Goal: Task Accomplishment & Management: Use online tool/utility

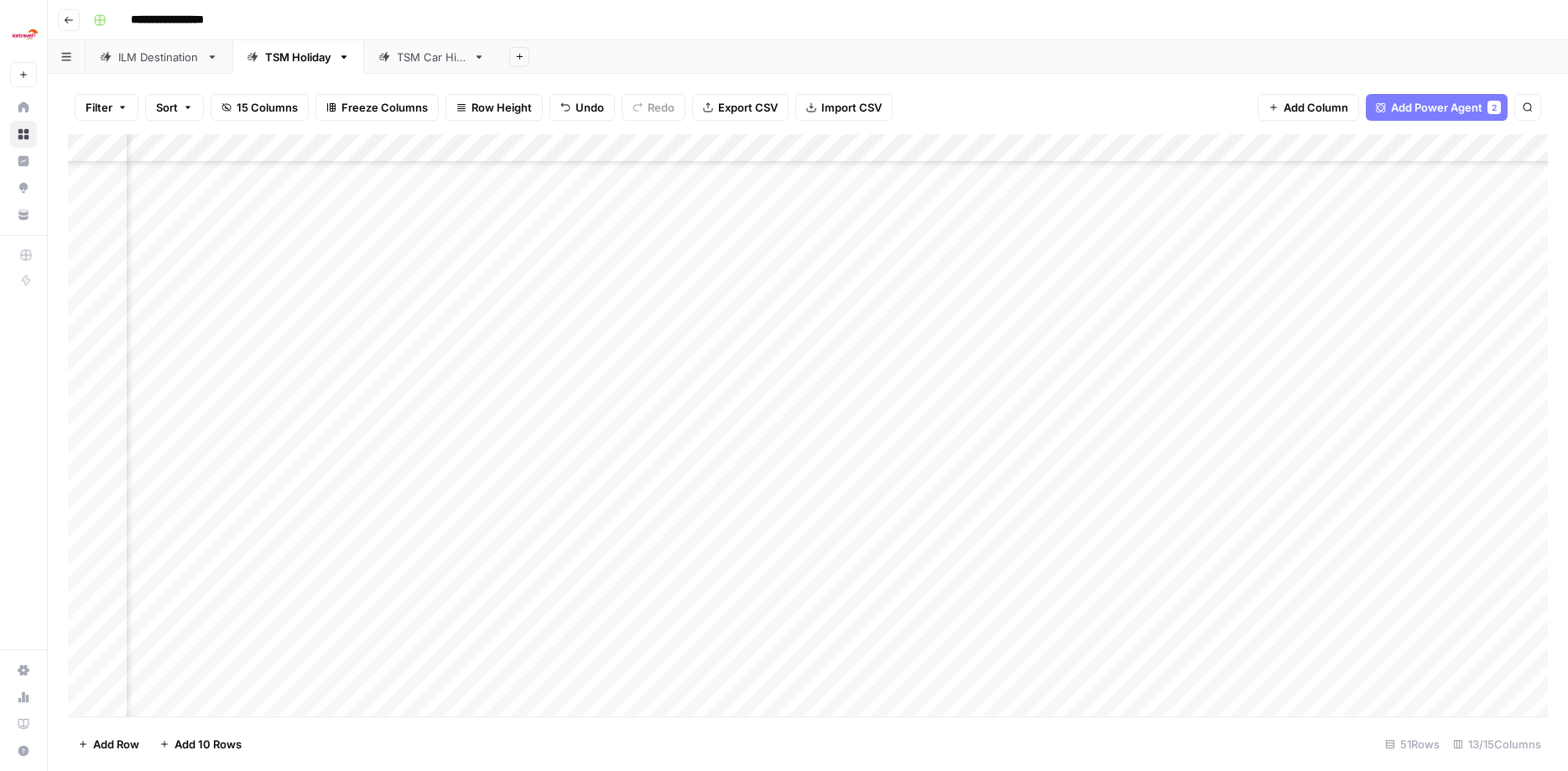
scroll to position [924, 0]
click at [1288, 560] on div "Add Column" at bounding box center [808, 428] width 1480 height 587
click at [1265, 588] on div "Add Column" at bounding box center [808, 428] width 1480 height 587
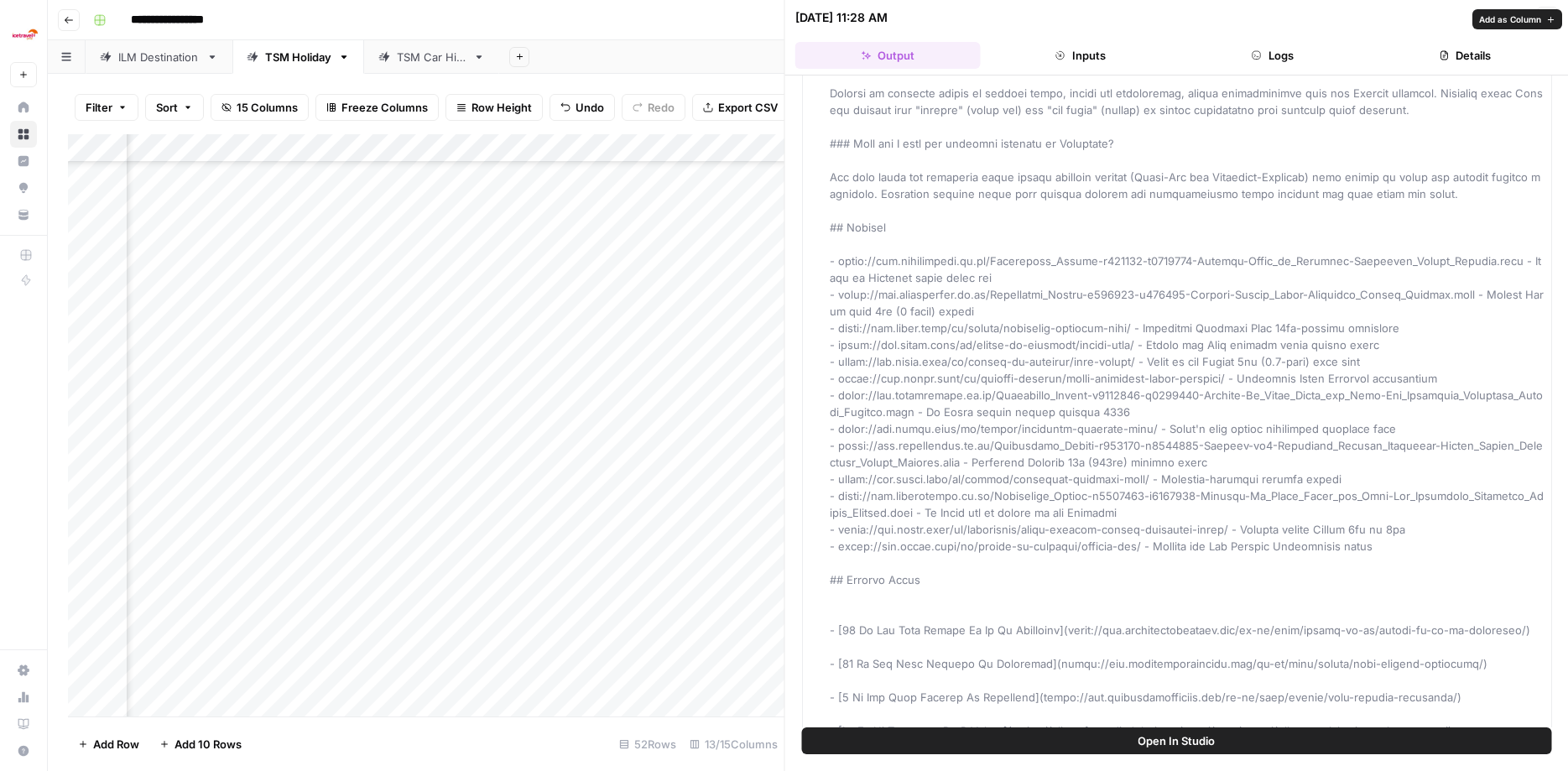
scroll to position [3404, 0]
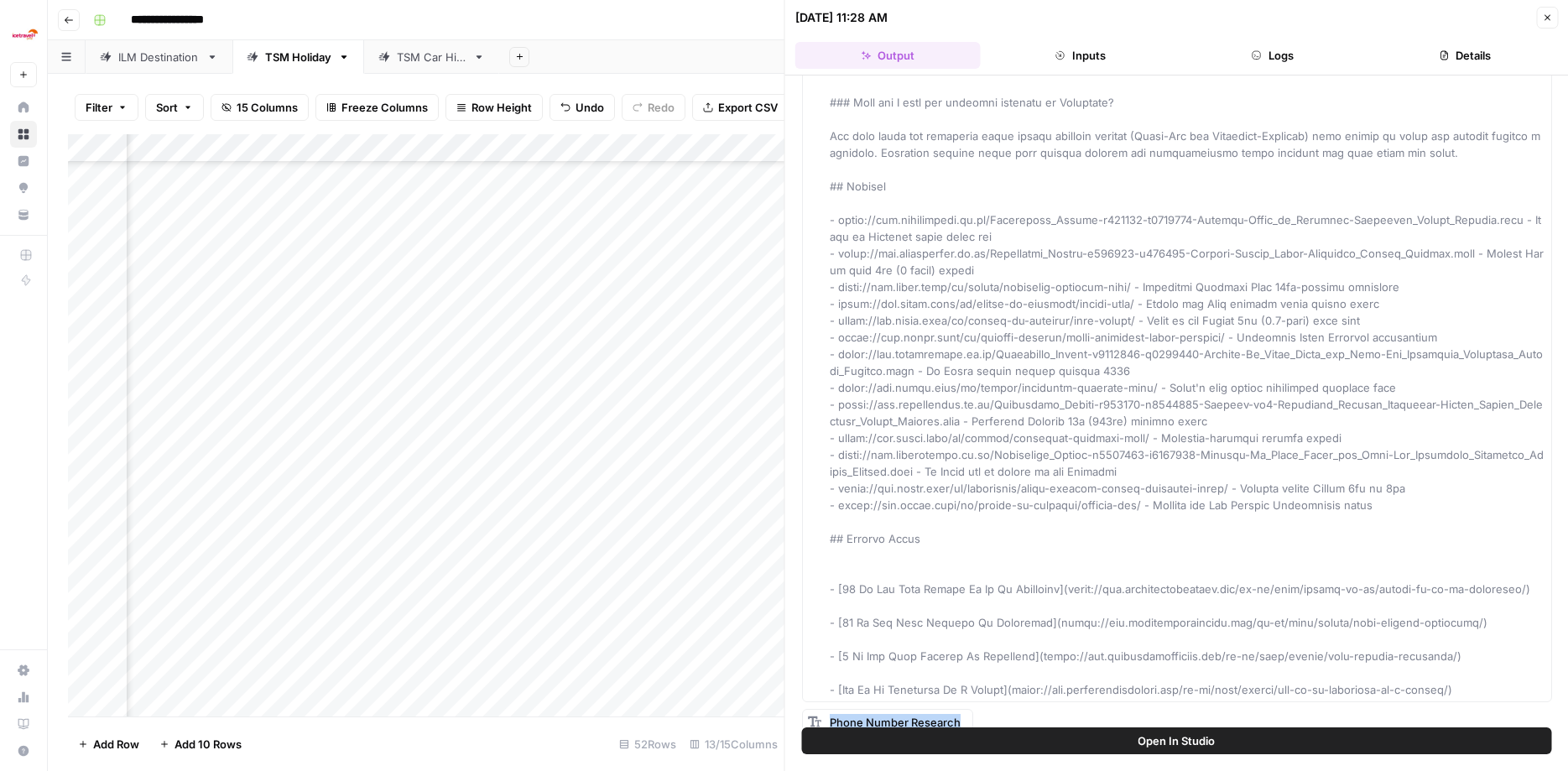
drag, startPoint x: 832, startPoint y: 128, endPoint x: 1321, endPoint y: 696, distance: 749.5
copy span "Phone Number Research"
click at [1544, 15] on icon "button" at bounding box center [1547, 17] width 10 height 10
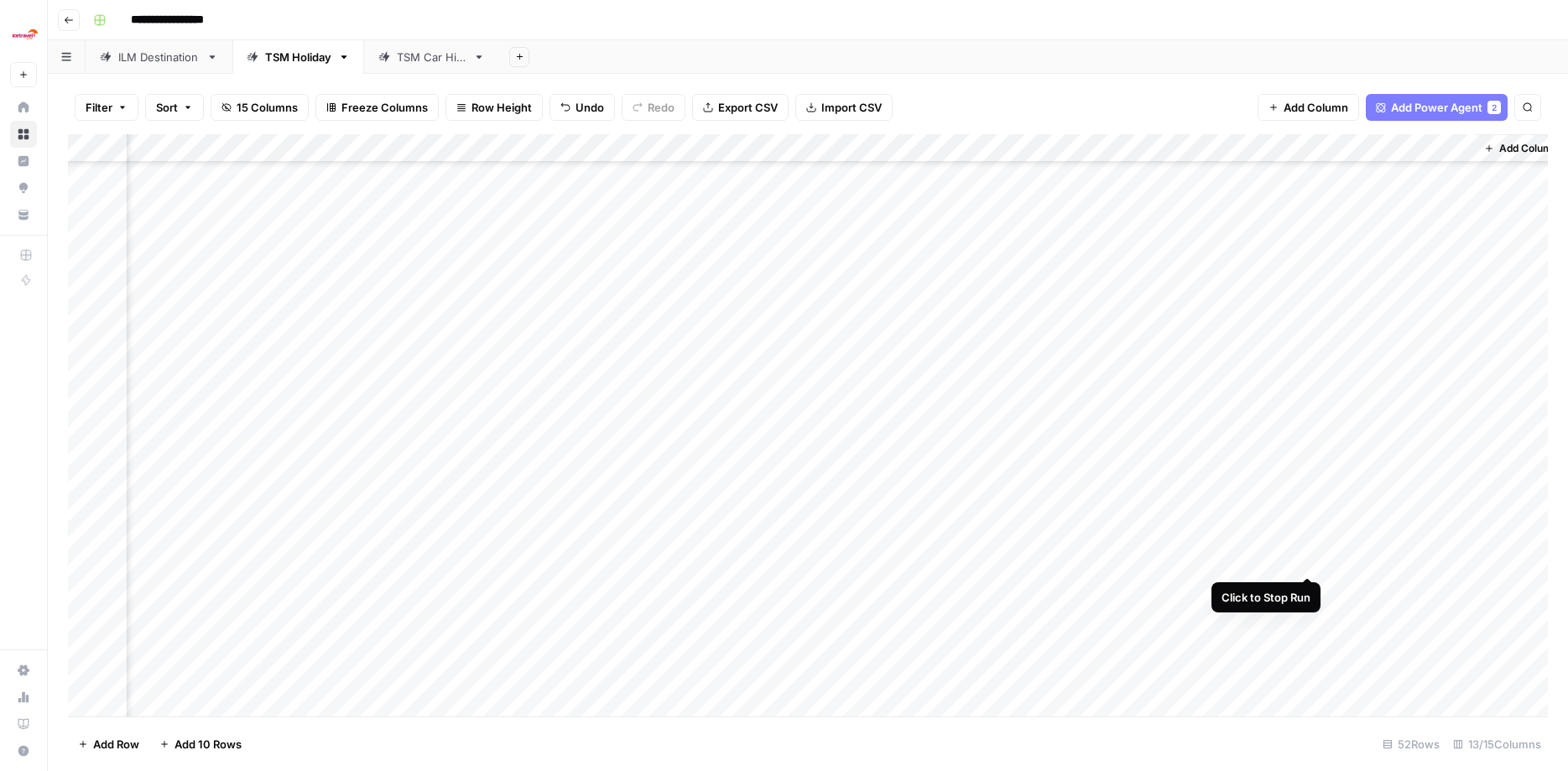
click at [1308, 559] on div "Add Column" at bounding box center [808, 428] width 1480 height 587
click at [1280, 561] on div "Add Column" at bounding box center [808, 428] width 1480 height 587
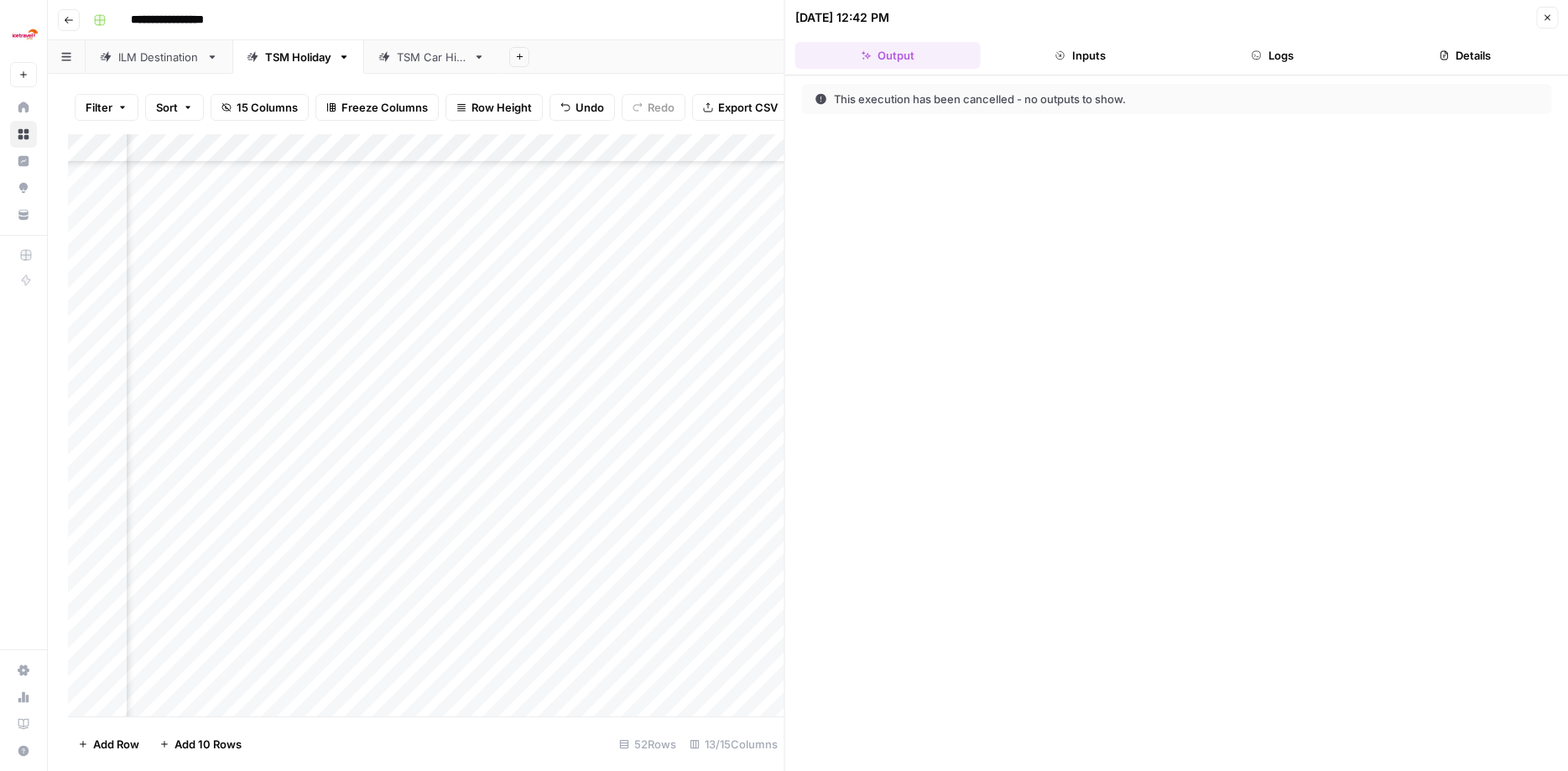
click at [985, 176] on div "This execution has been cancelled - no outputs to show." at bounding box center [1177, 423] width 784 height 695
click at [1539, 19] on button "Close" at bounding box center [1547, 17] width 22 height 22
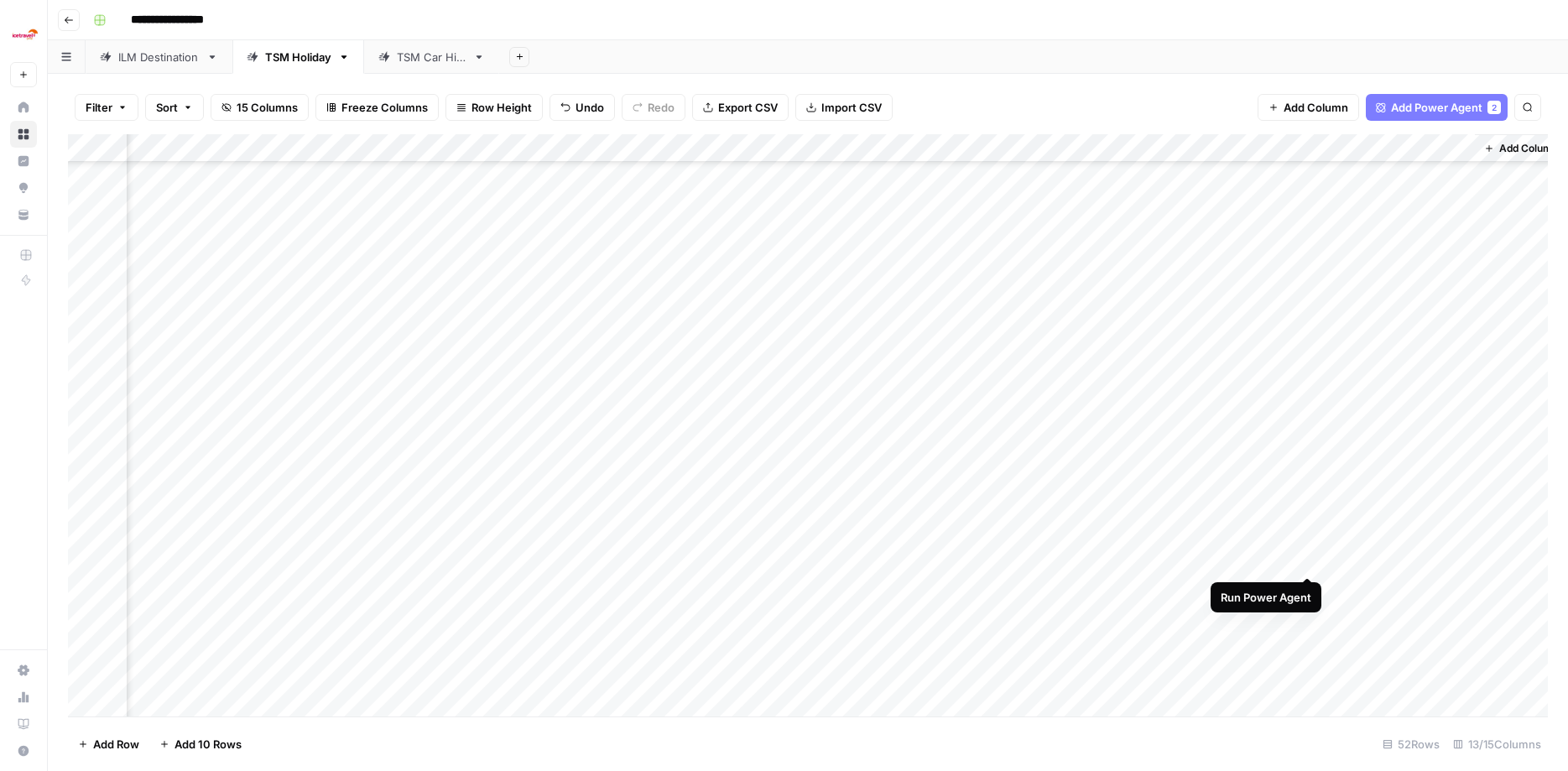
click at [1307, 558] on div "Add Column" at bounding box center [808, 428] width 1480 height 587
click at [220, 561] on div "Add Column" at bounding box center [808, 428] width 1480 height 587
click at [460, 559] on div "Add Column" at bounding box center [808, 428] width 1480 height 587
click at [693, 556] on div "Add Column" at bounding box center [808, 428] width 1480 height 587
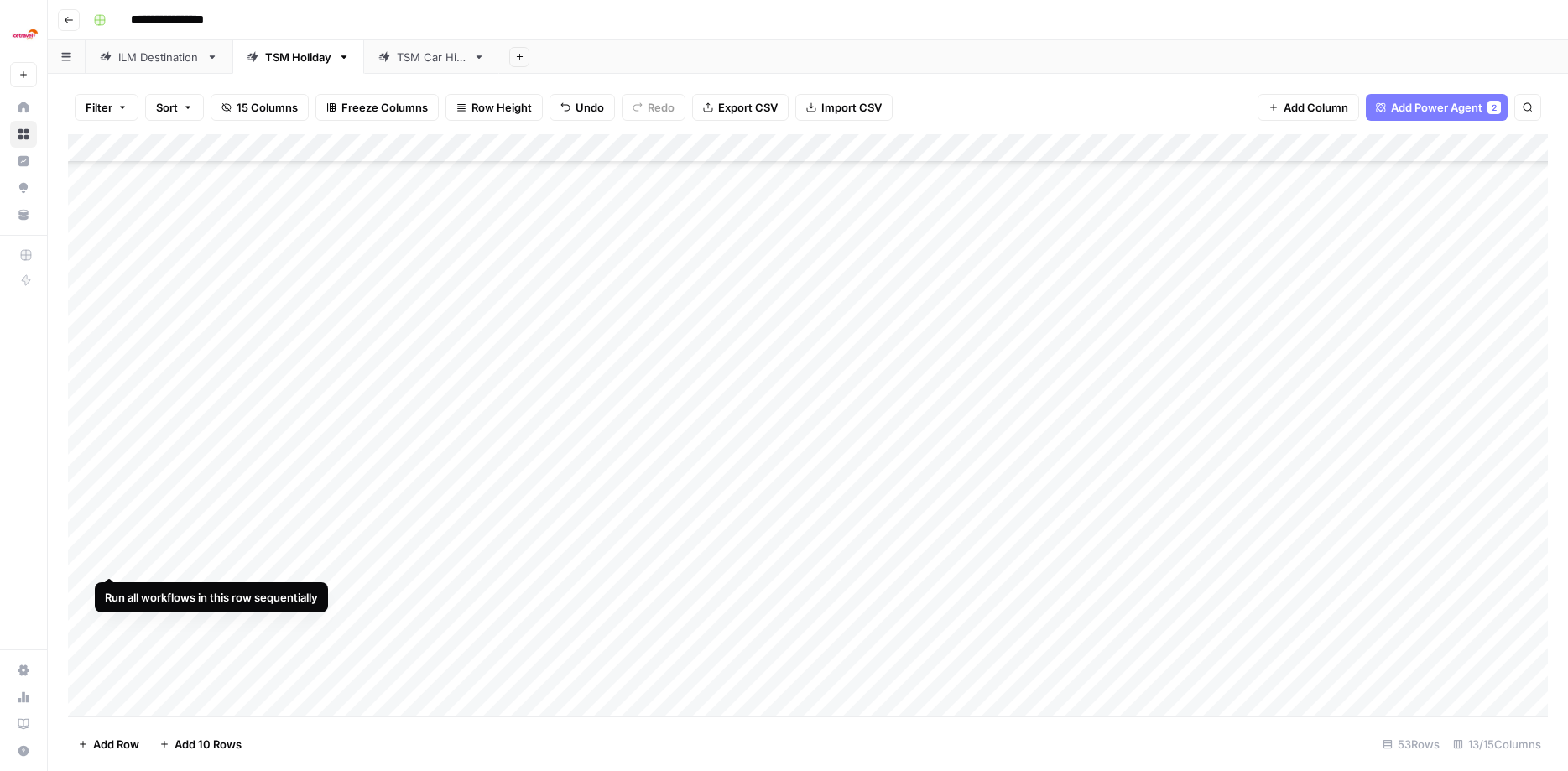
click at [107, 561] on div "Add Column" at bounding box center [808, 428] width 1480 height 587
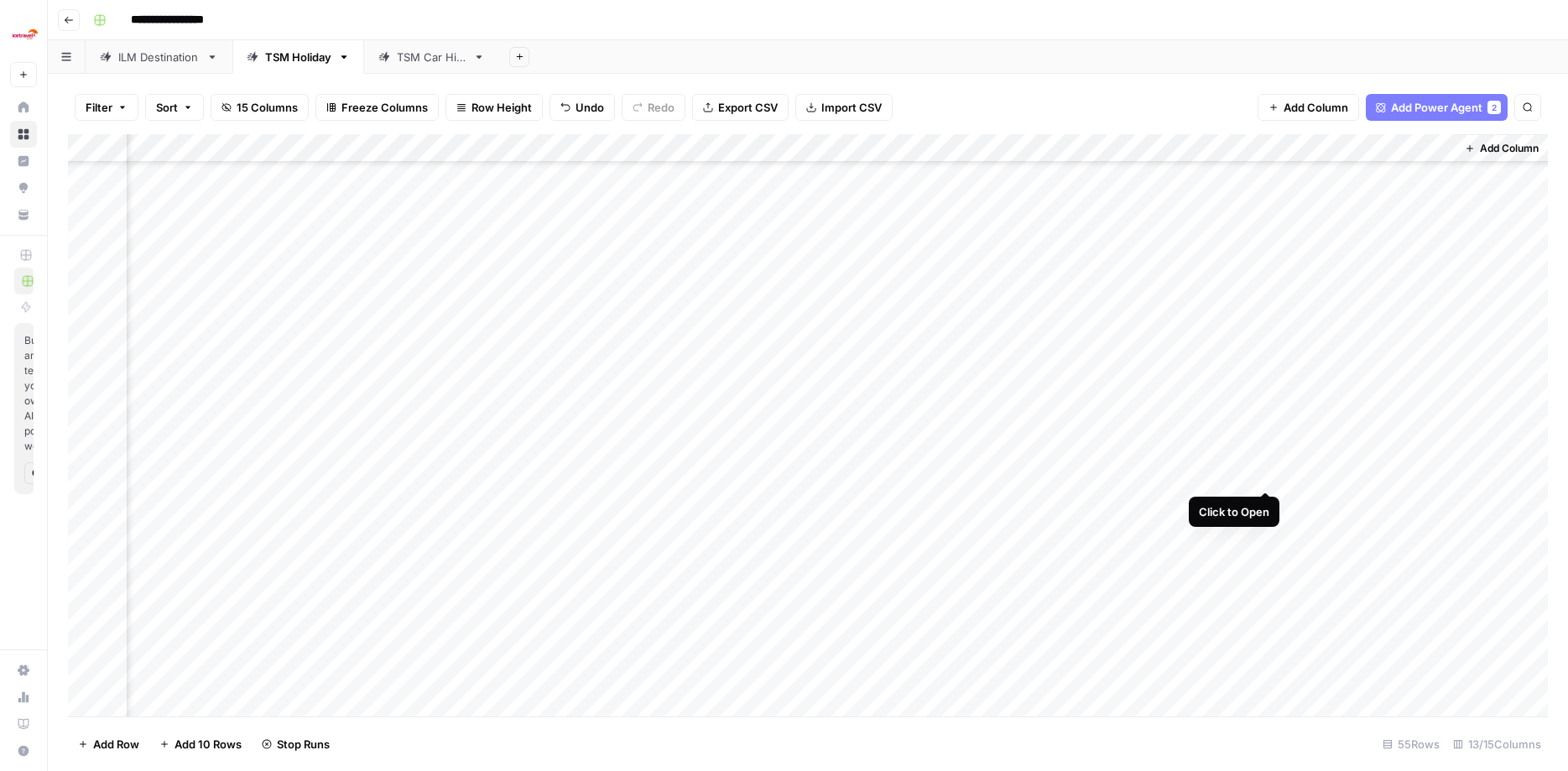
click at [1267, 471] on div "Add Column" at bounding box center [808, 428] width 1480 height 587
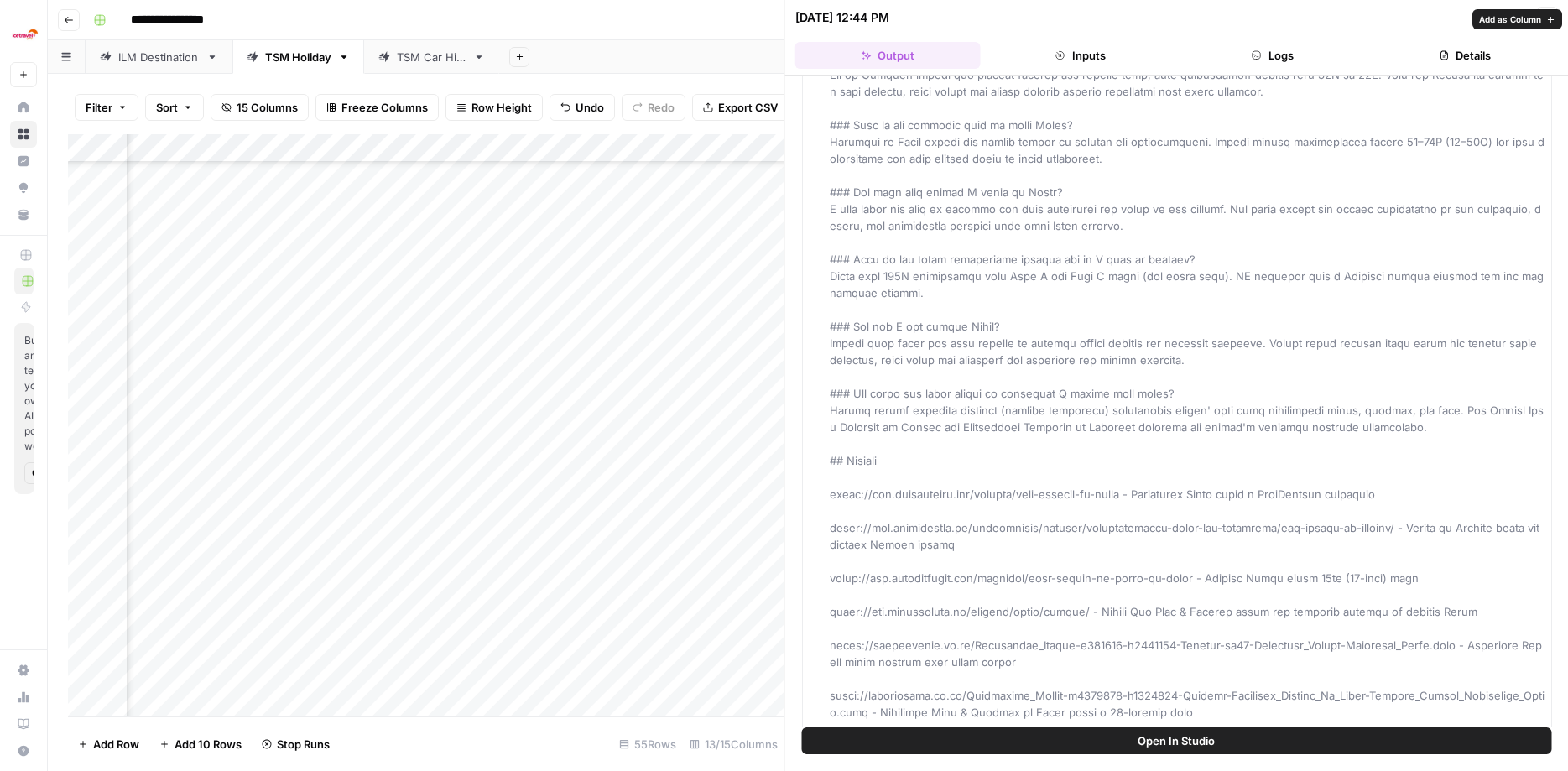
scroll to position [2950, 0]
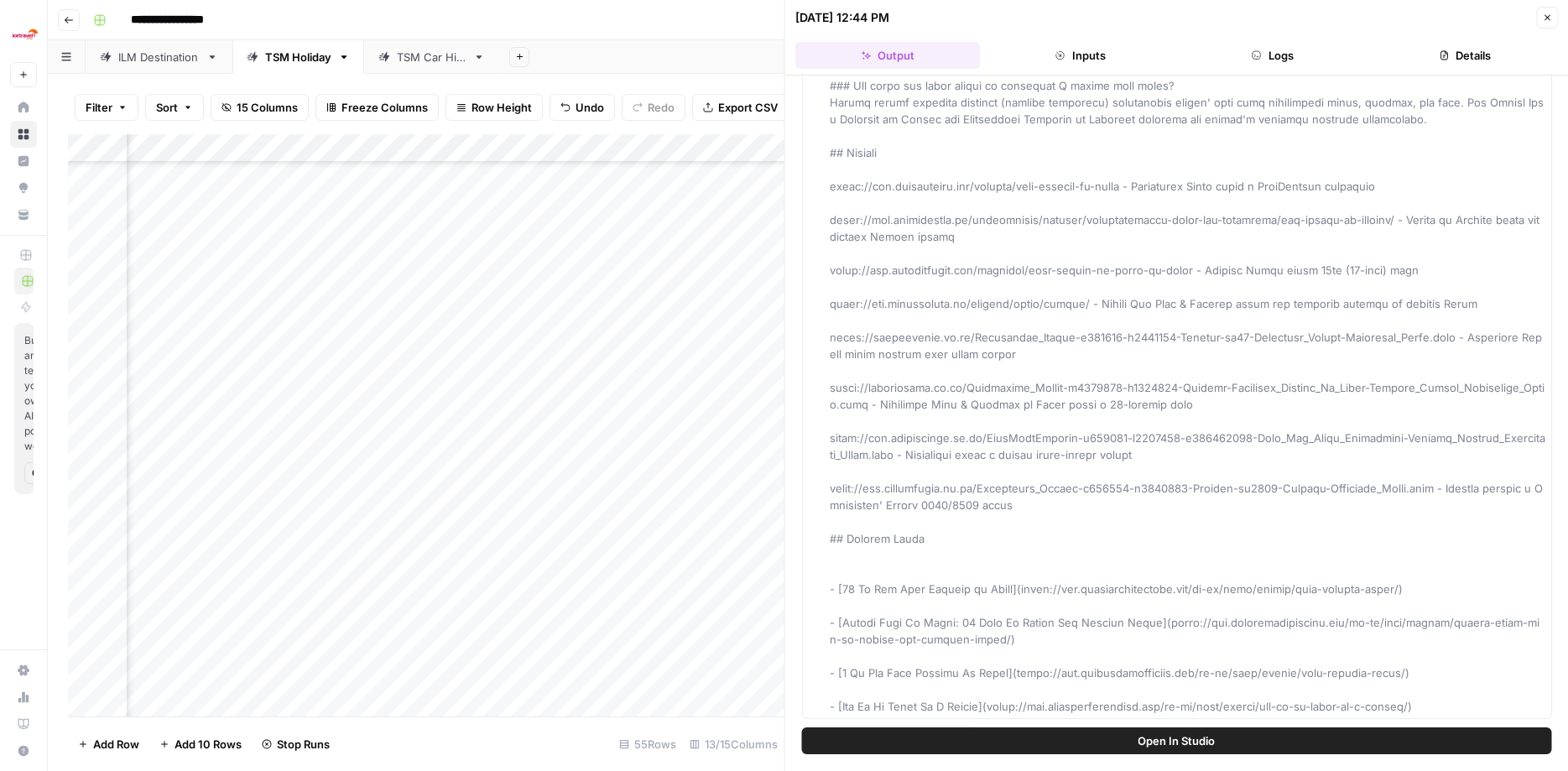
drag, startPoint x: 835, startPoint y: 144, endPoint x: 1542, endPoint y: 687, distance: 891.5
copy div "Article # # Holidays in Crete **Mythical mountains rise from a sea that shifts …"
click at [1545, 18] on icon "button" at bounding box center [1547, 17] width 10 height 10
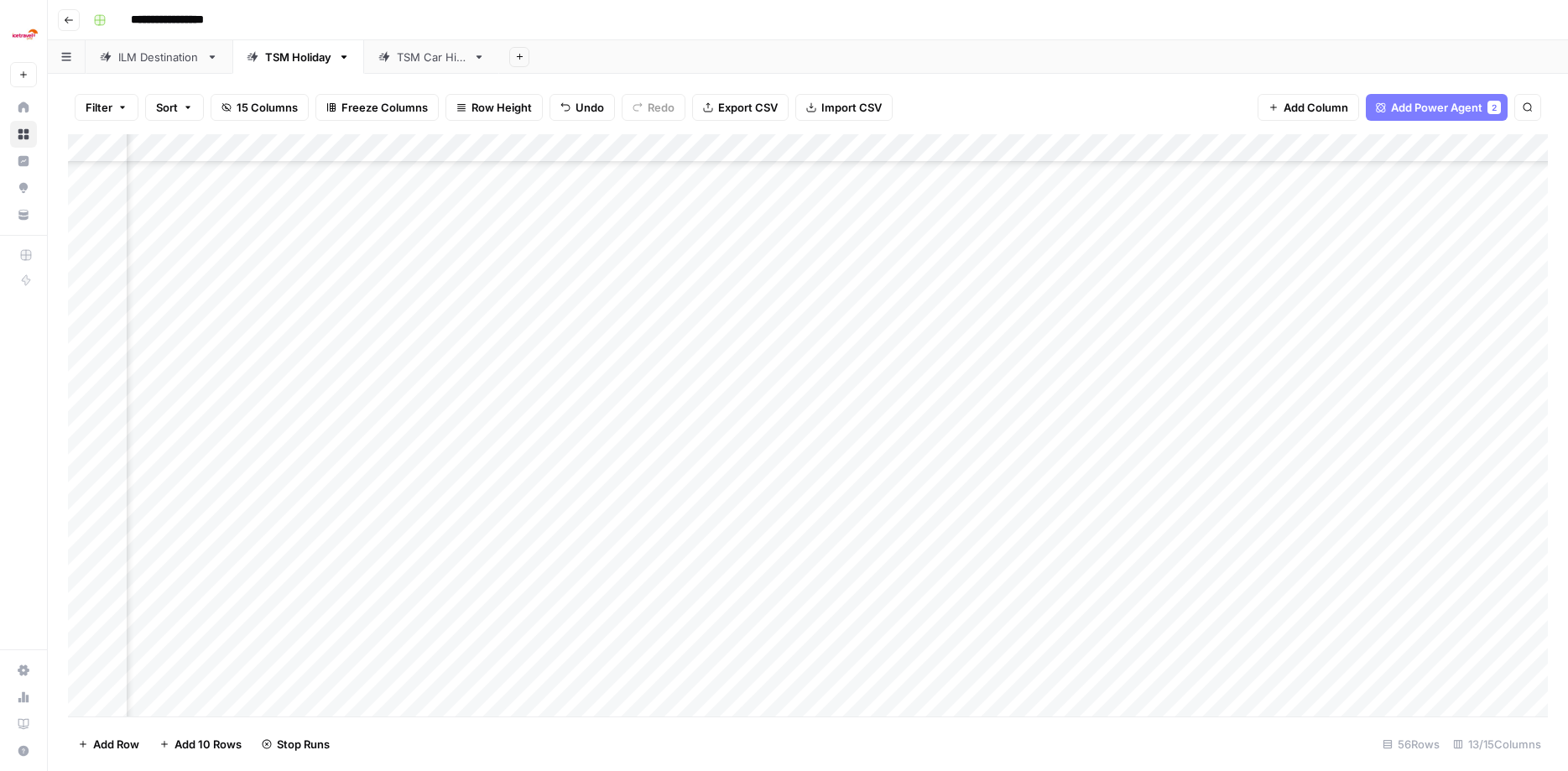
scroll to position [1067, 0]
click at [107, 447] on div "Add Column" at bounding box center [808, 428] width 1480 height 587
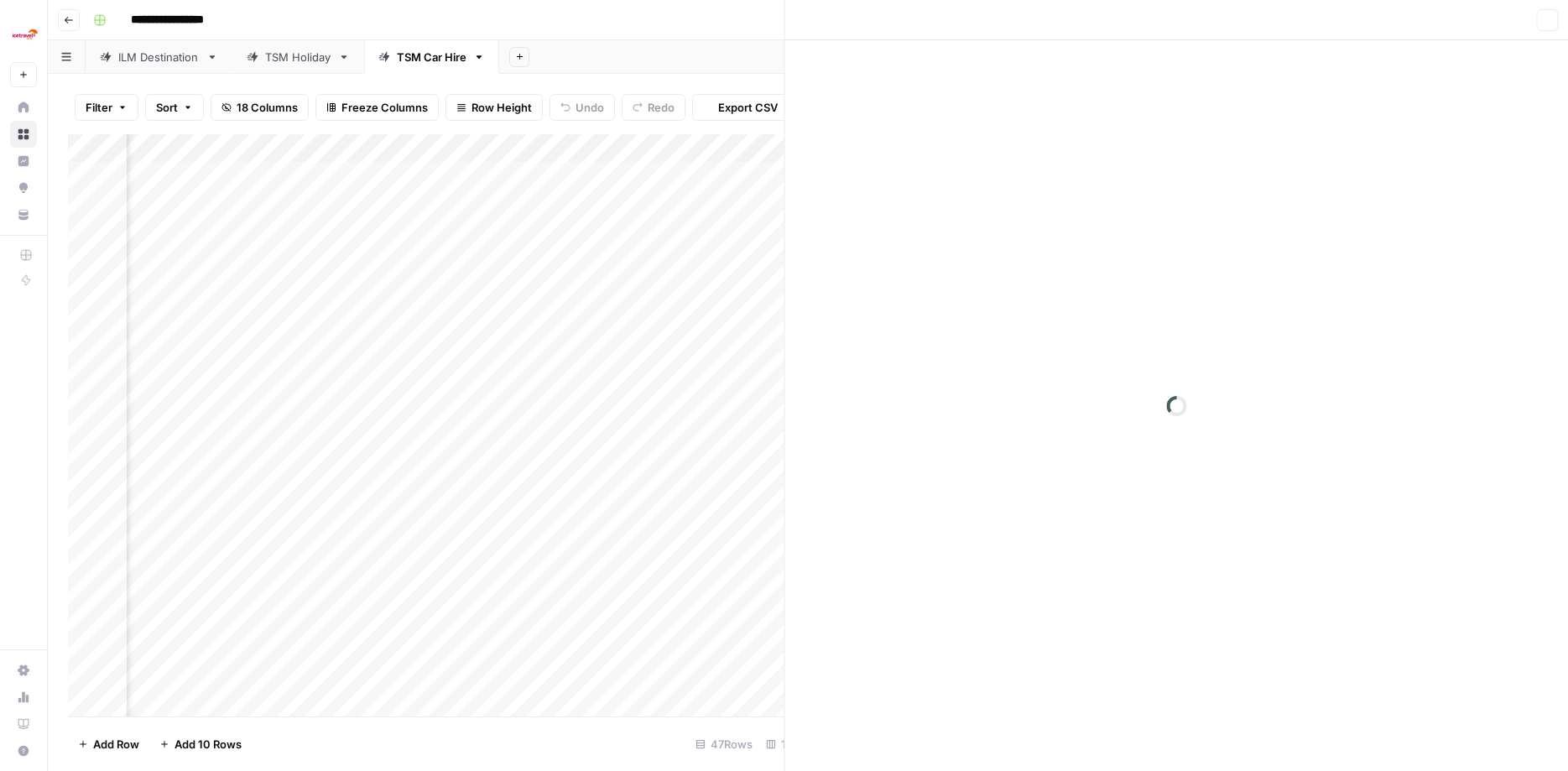
scroll to position [0, 1162]
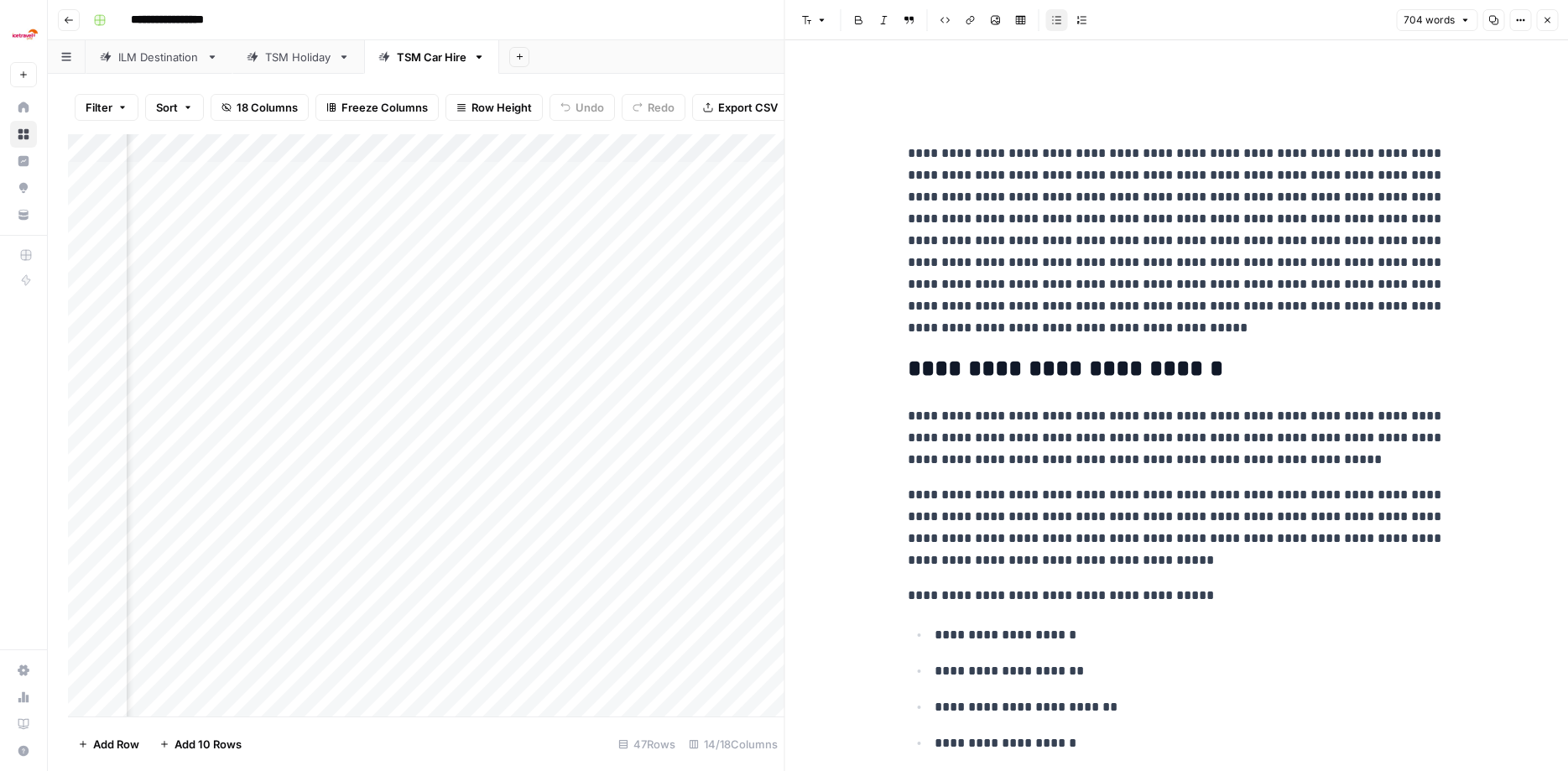
click at [1545, 21] on icon "button" at bounding box center [1547, 20] width 10 height 10
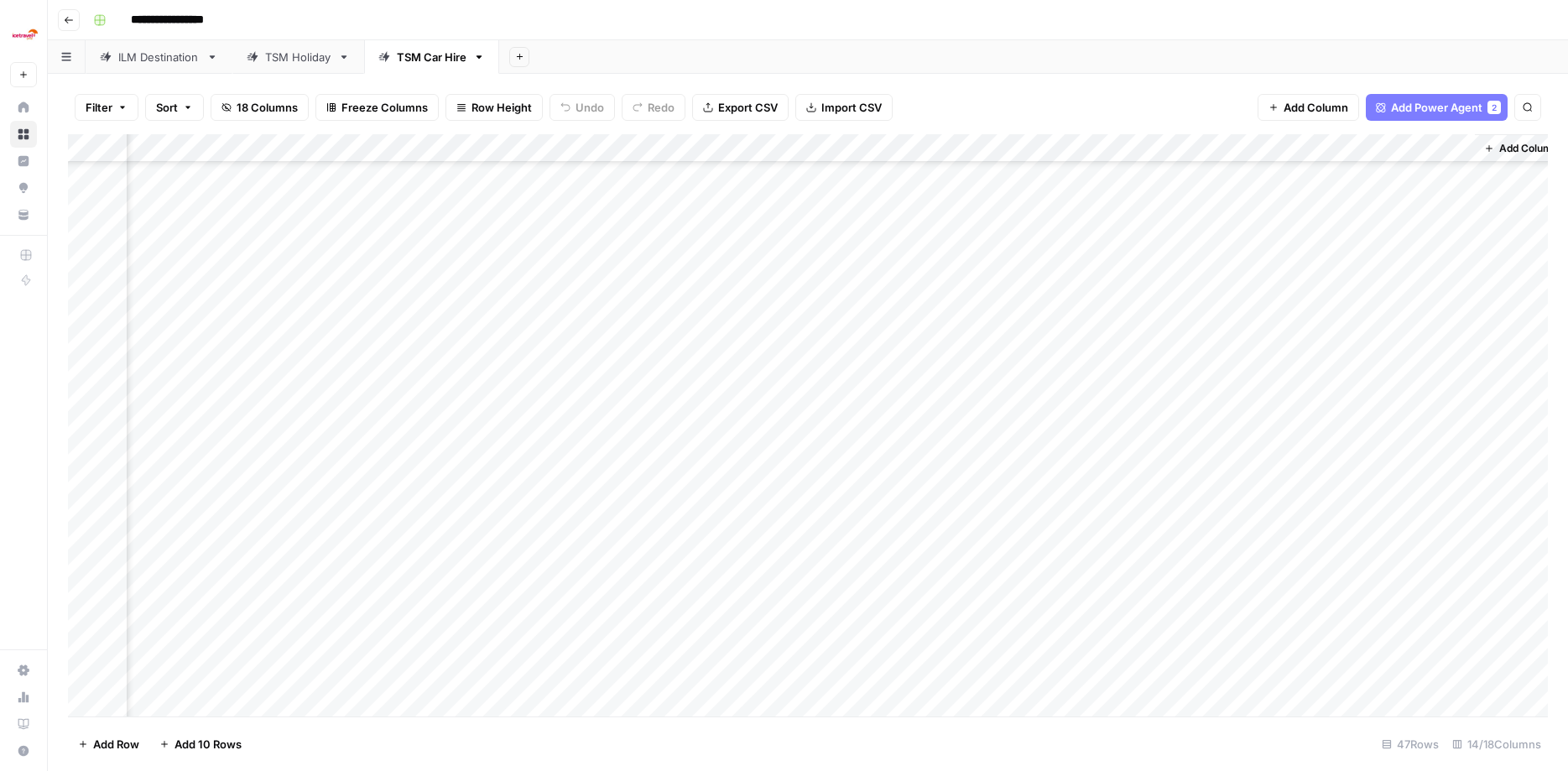
scroll to position [604, 1110]
click at [292, 66] on link "TSM Holiday" at bounding box center [298, 56] width 132 height 34
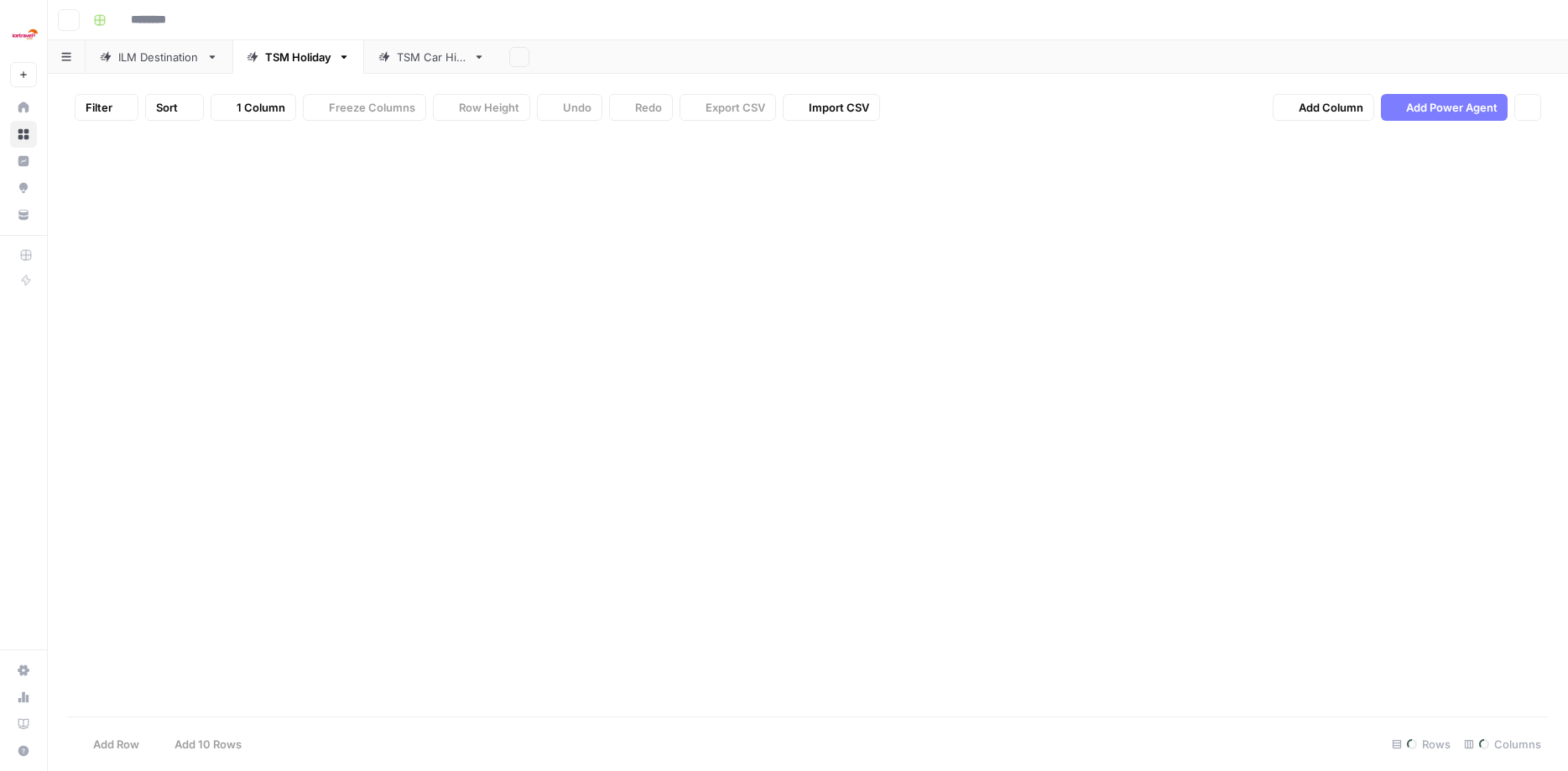
type input "**********"
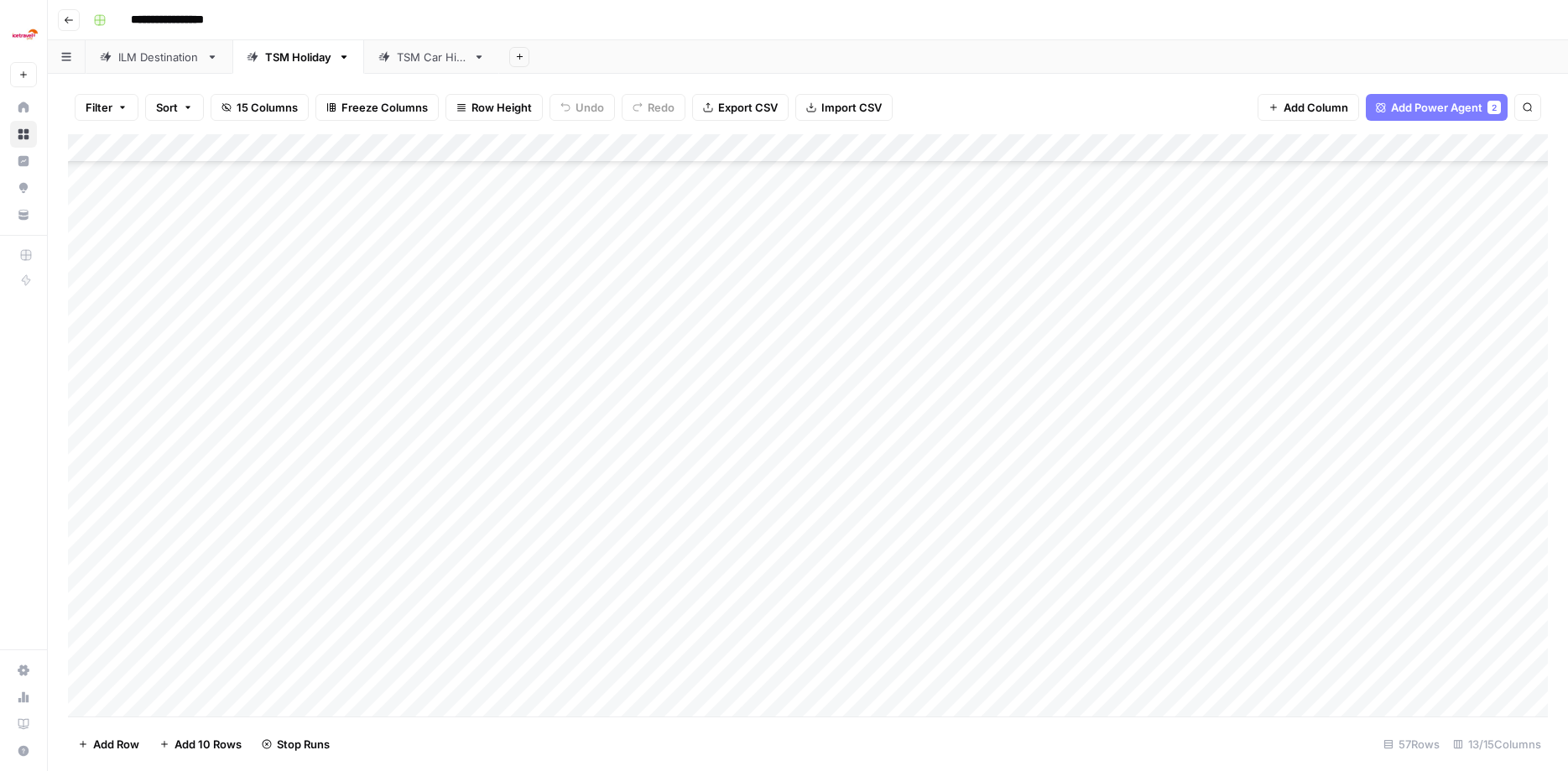
scroll to position [1068, 0]
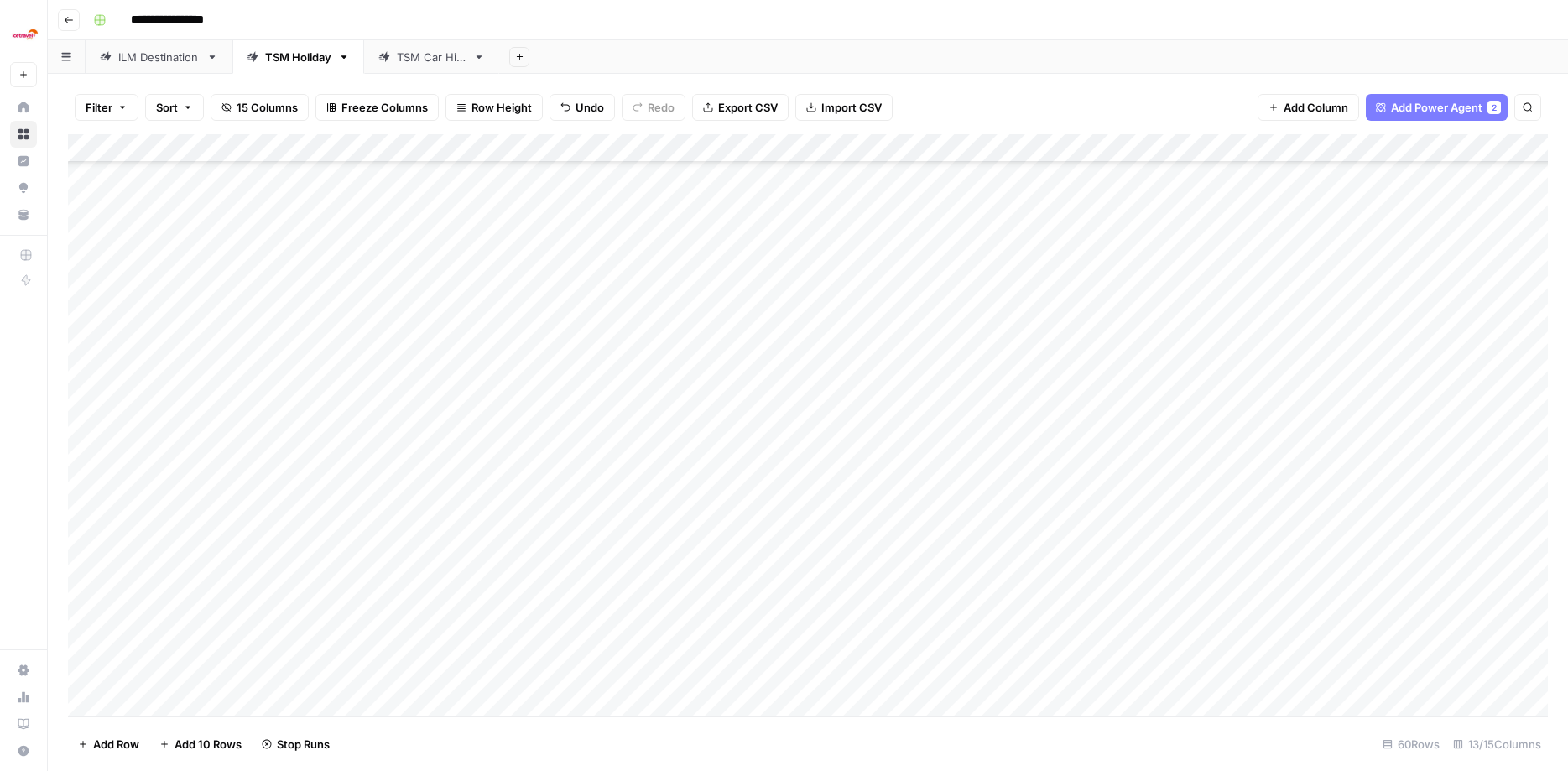
click at [188, 392] on div "Add Column" at bounding box center [808, 428] width 1480 height 587
click at [229, 393] on div "Add Column" at bounding box center [808, 428] width 1480 height 587
type textarea "**********"
click at [419, 381] on div "Add Column" at bounding box center [808, 428] width 1480 height 587
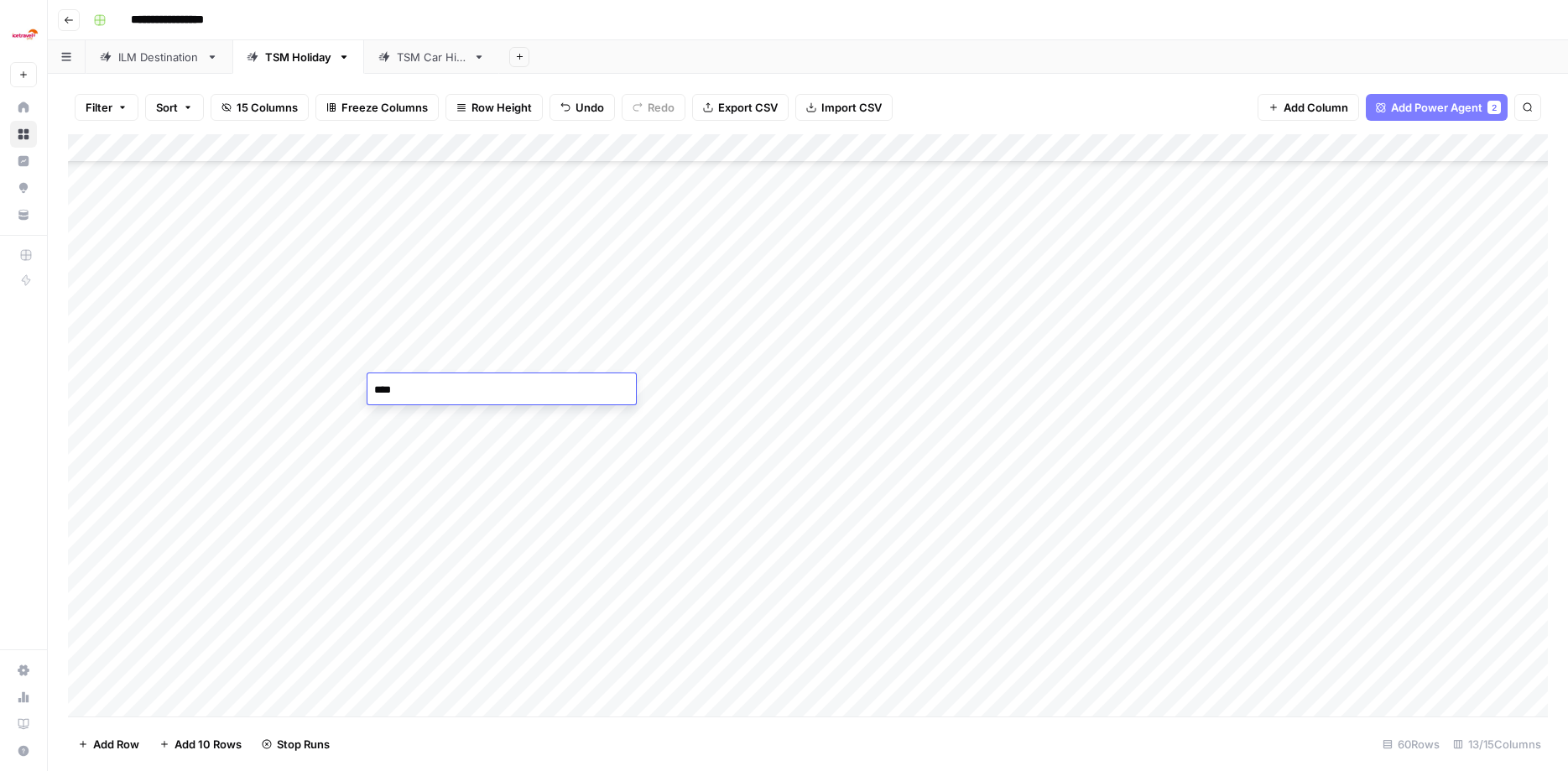
type textarea "*****"
type textarea "*********"
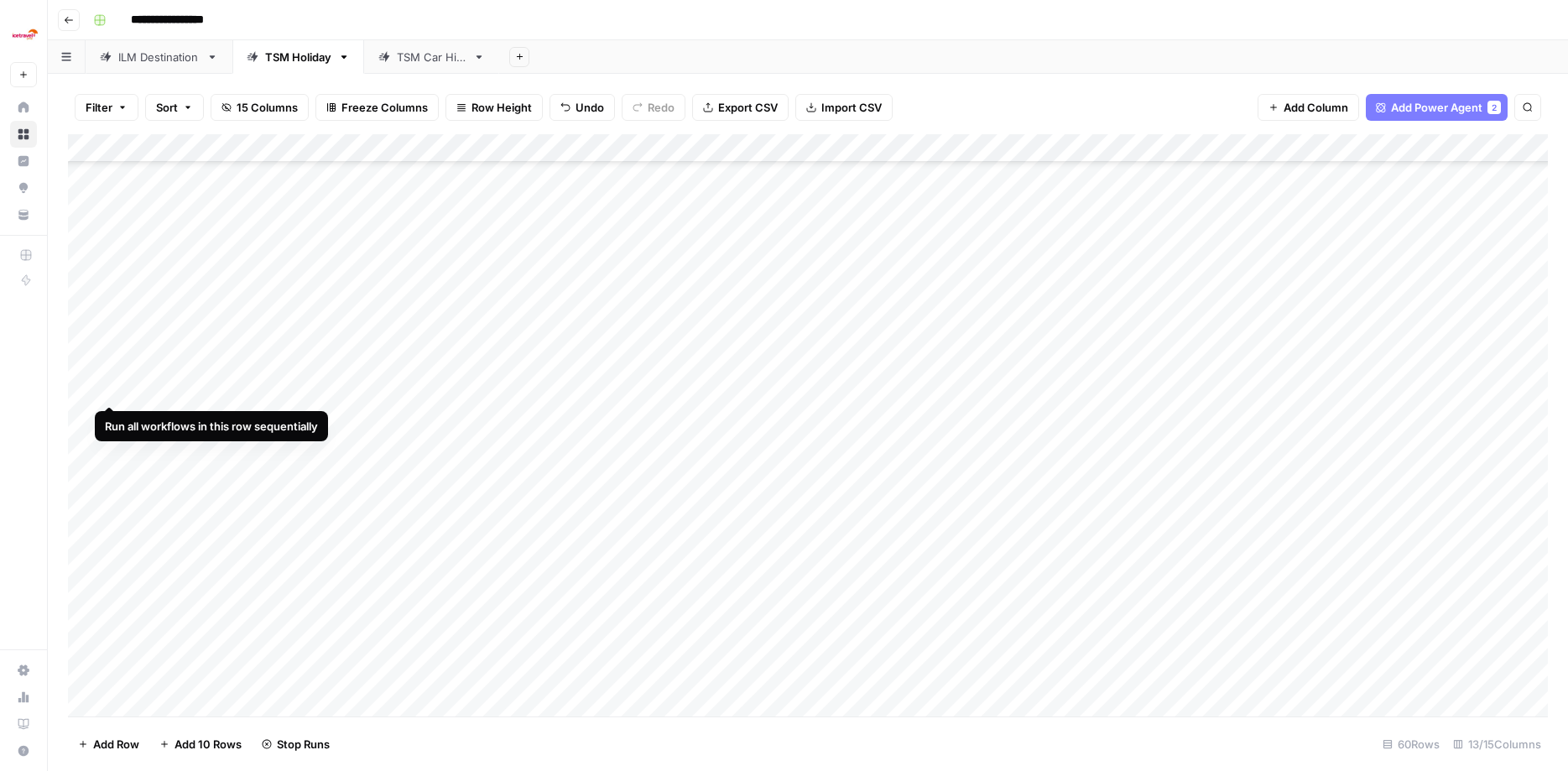
click at [106, 383] on div "Add Column" at bounding box center [808, 428] width 1480 height 587
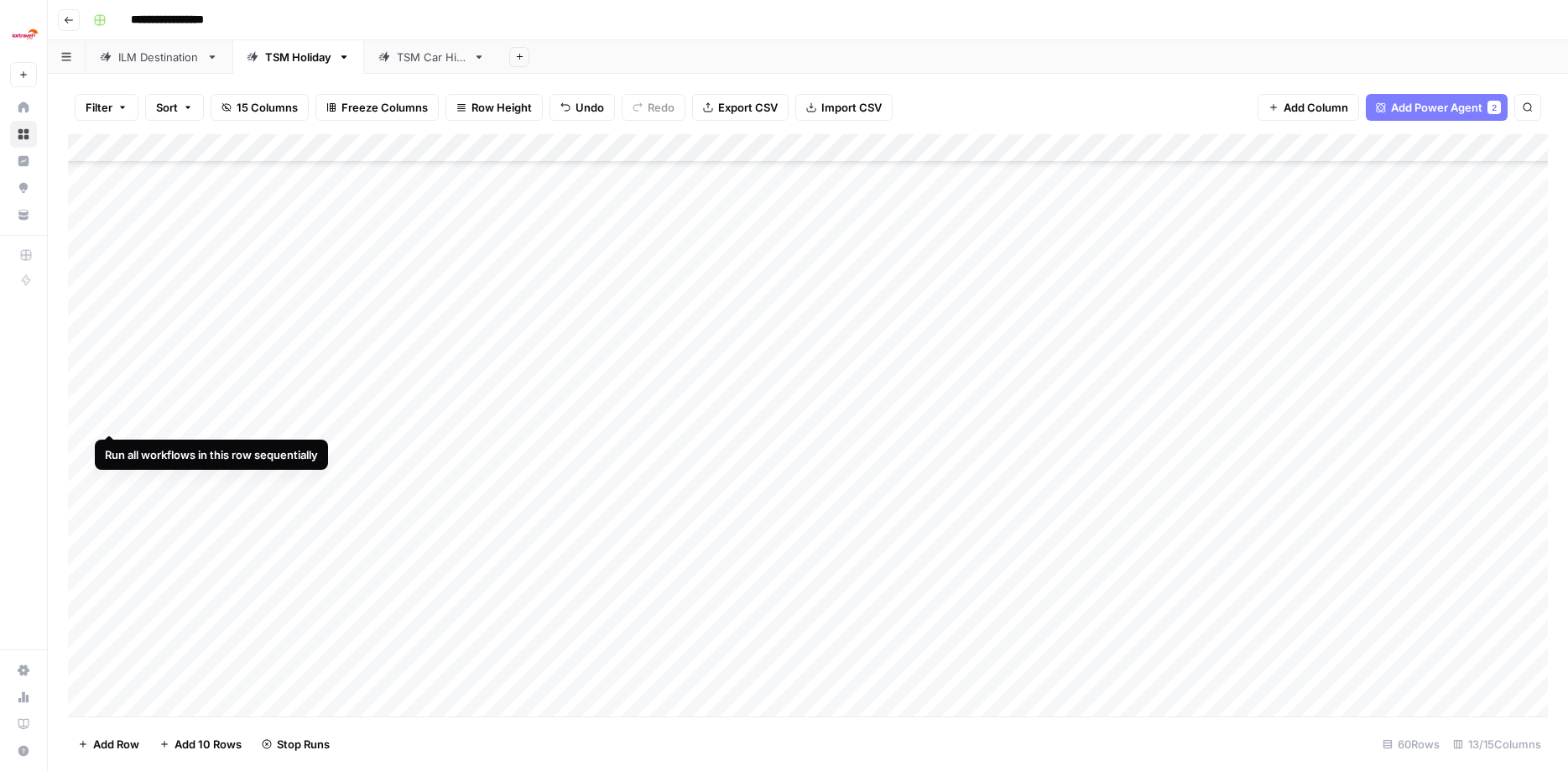
click at [105, 414] on div "Add Column" at bounding box center [808, 428] width 1480 height 587
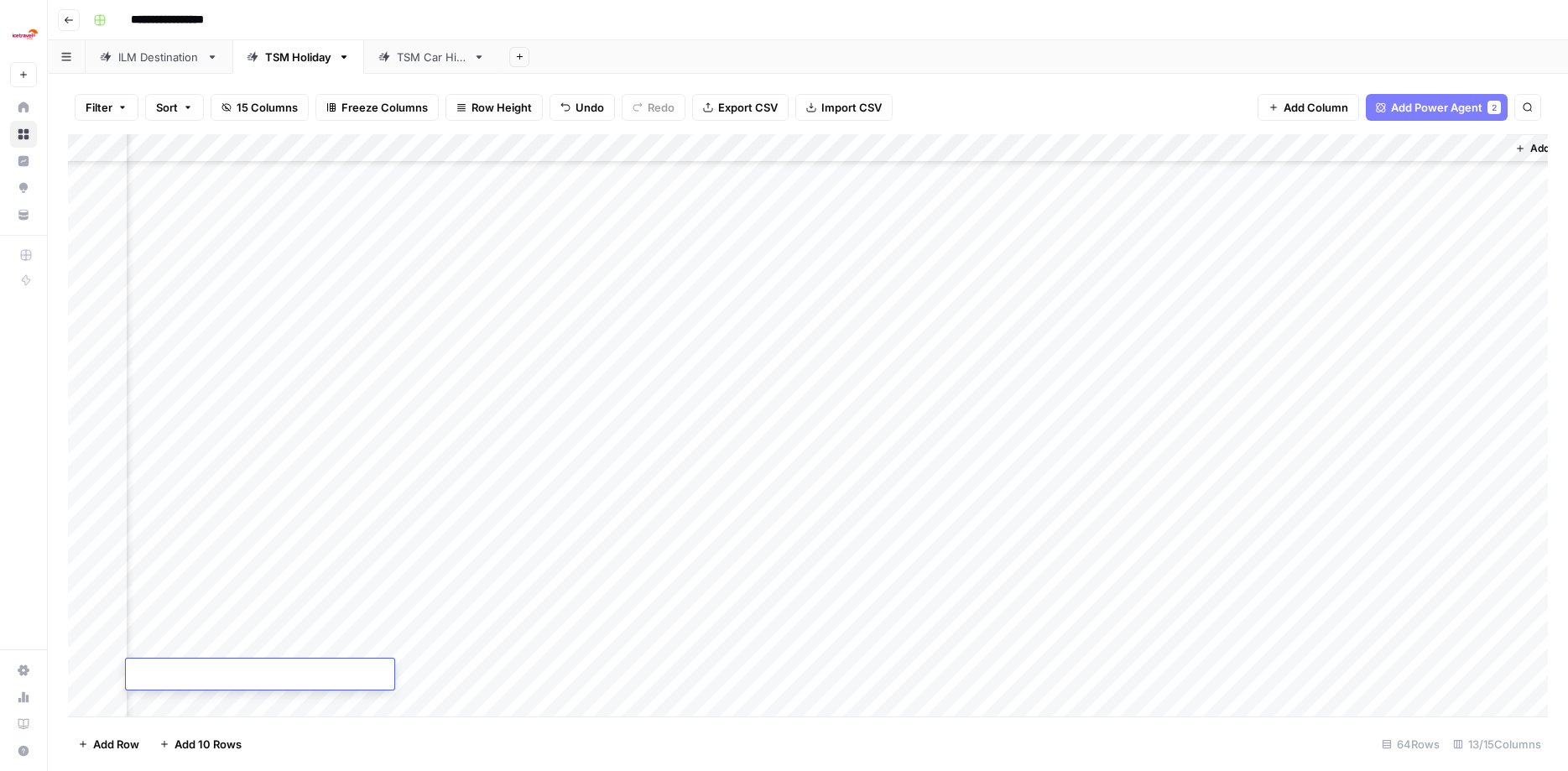
scroll to position [1295, 1030]
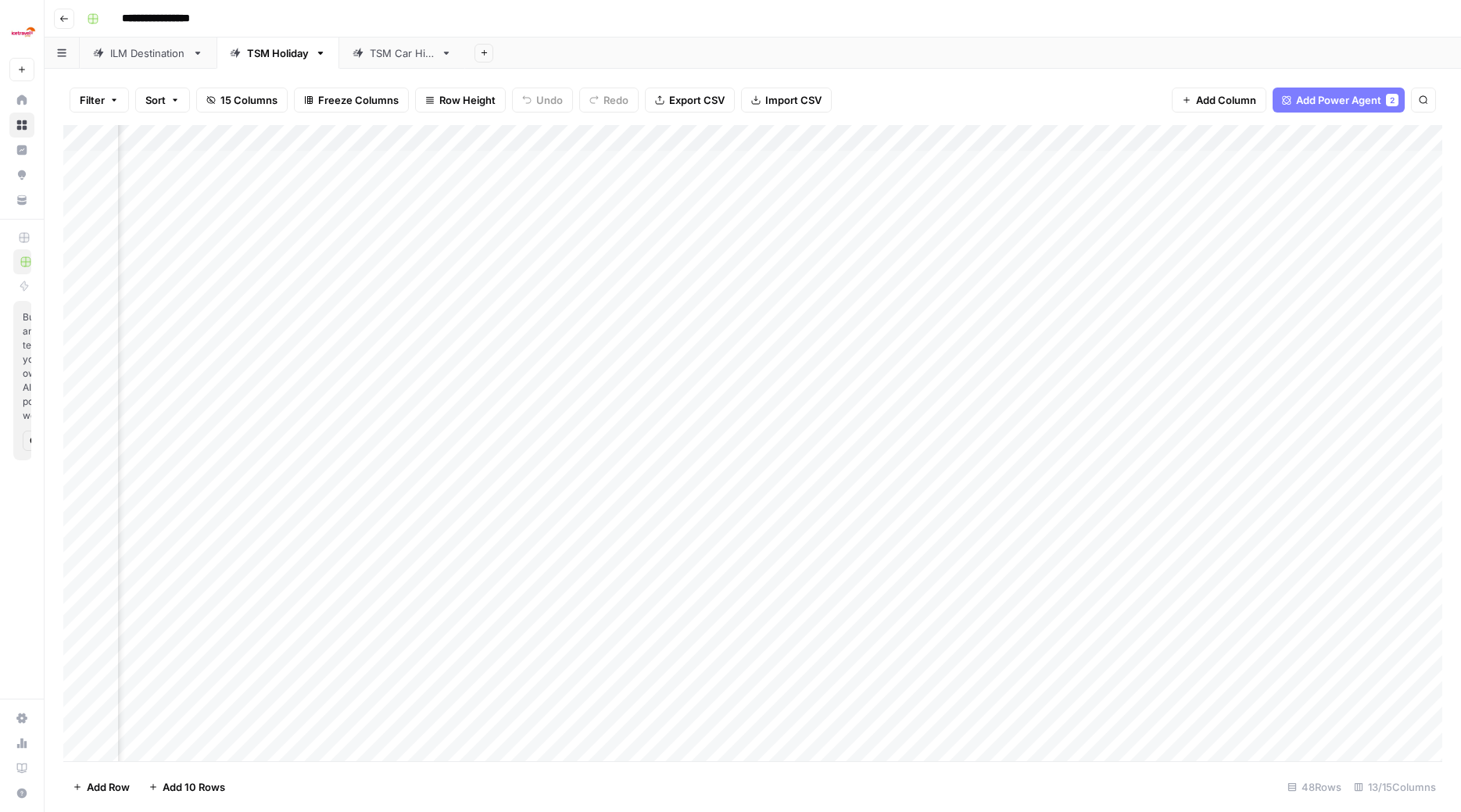
scroll to position [0, 941]
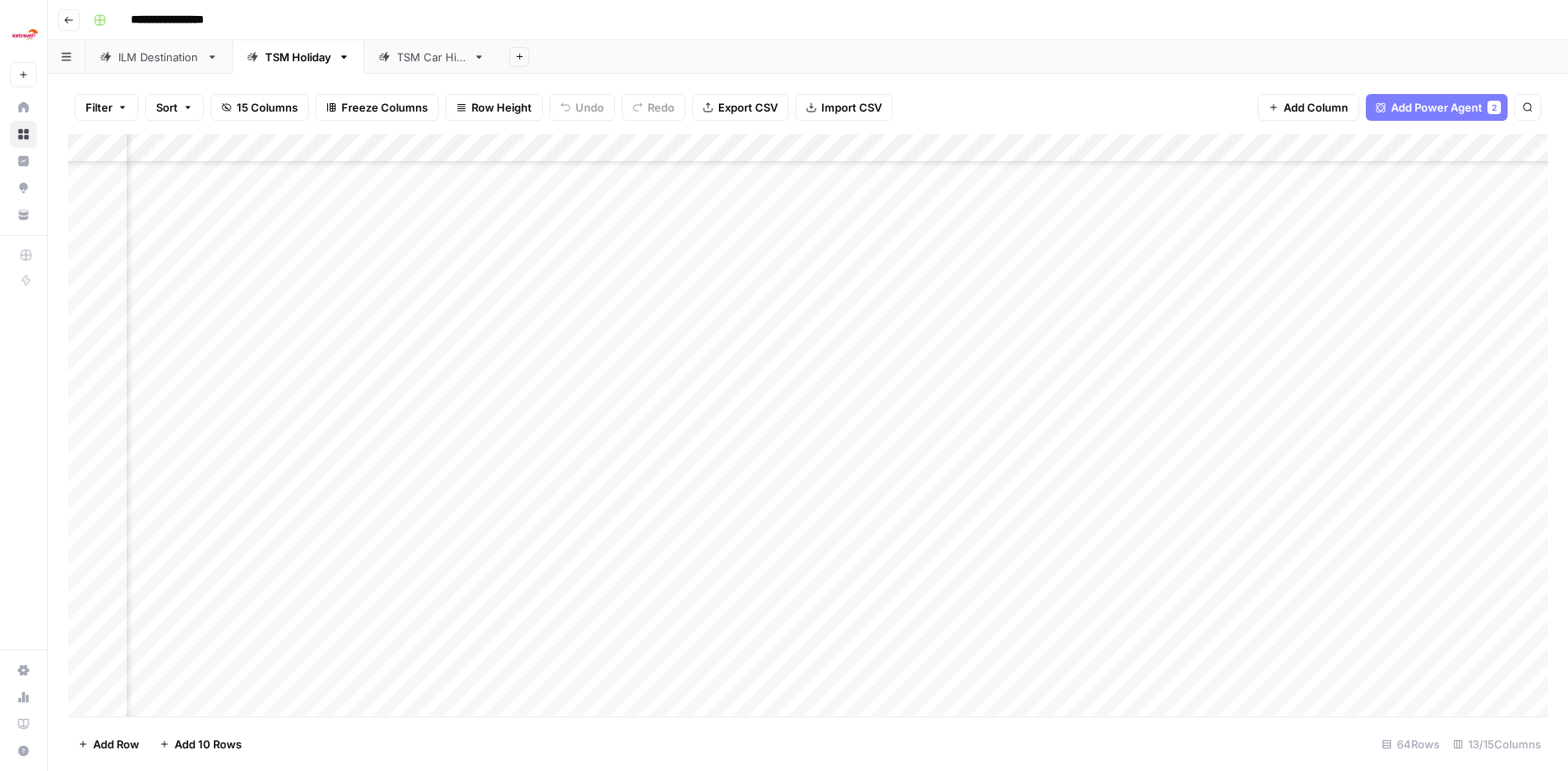
scroll to position [1068, 1030]
click at [1263, 472] on div "Add Column" at bounding box center [808, 428] width 1480 height 587
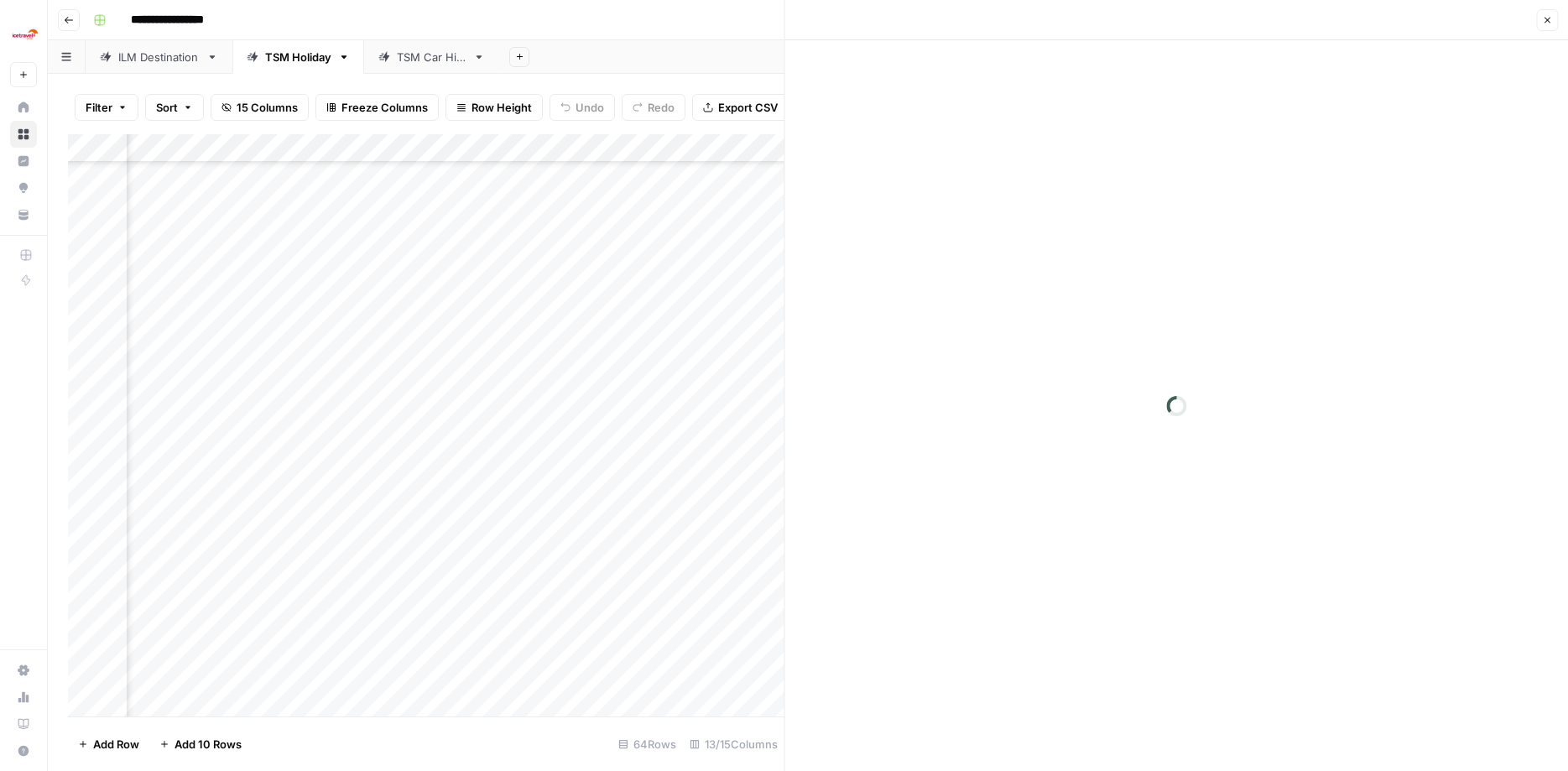
scroll to position [1068, 1010]
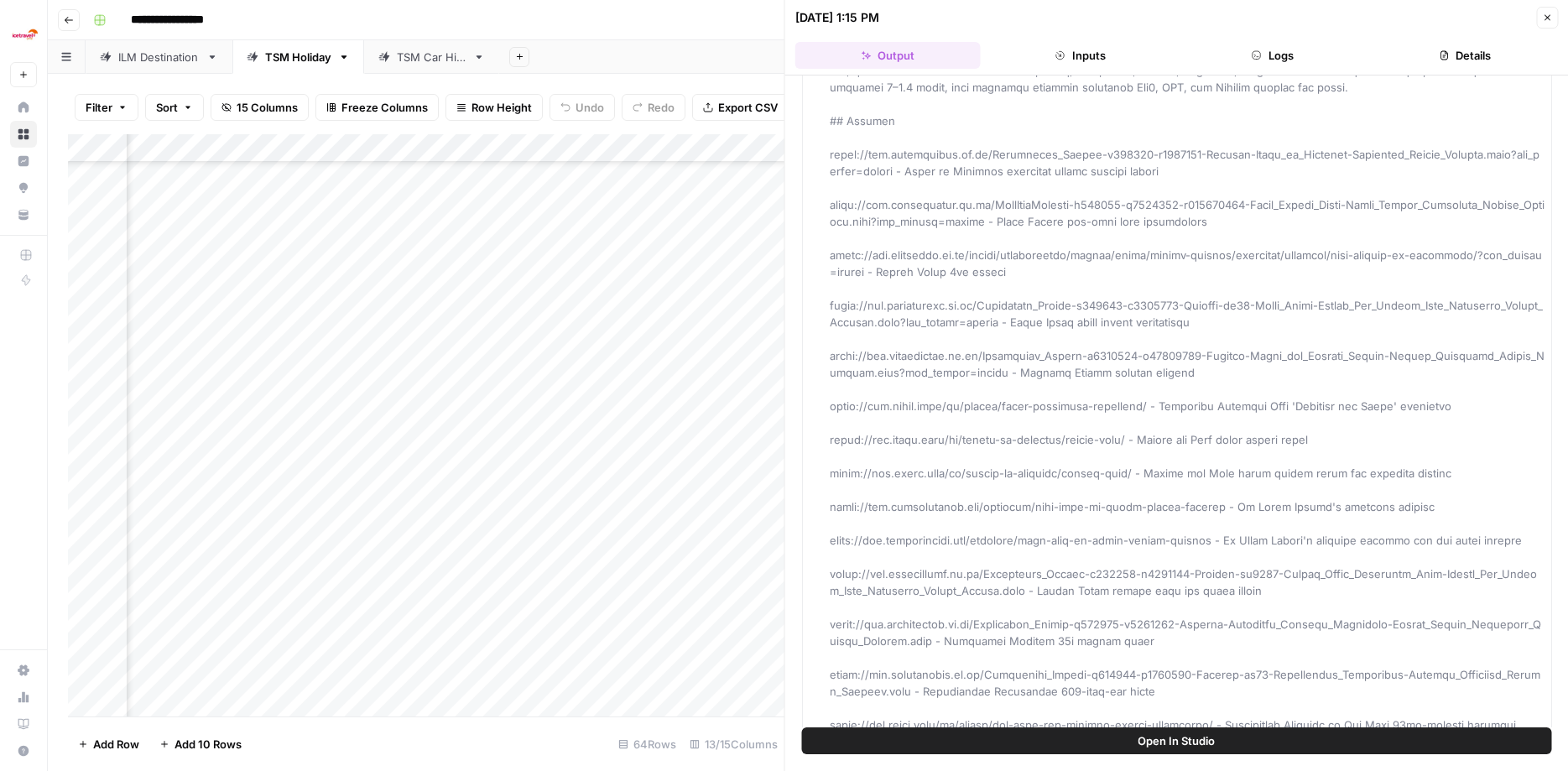
scroll to position [3571, 0]
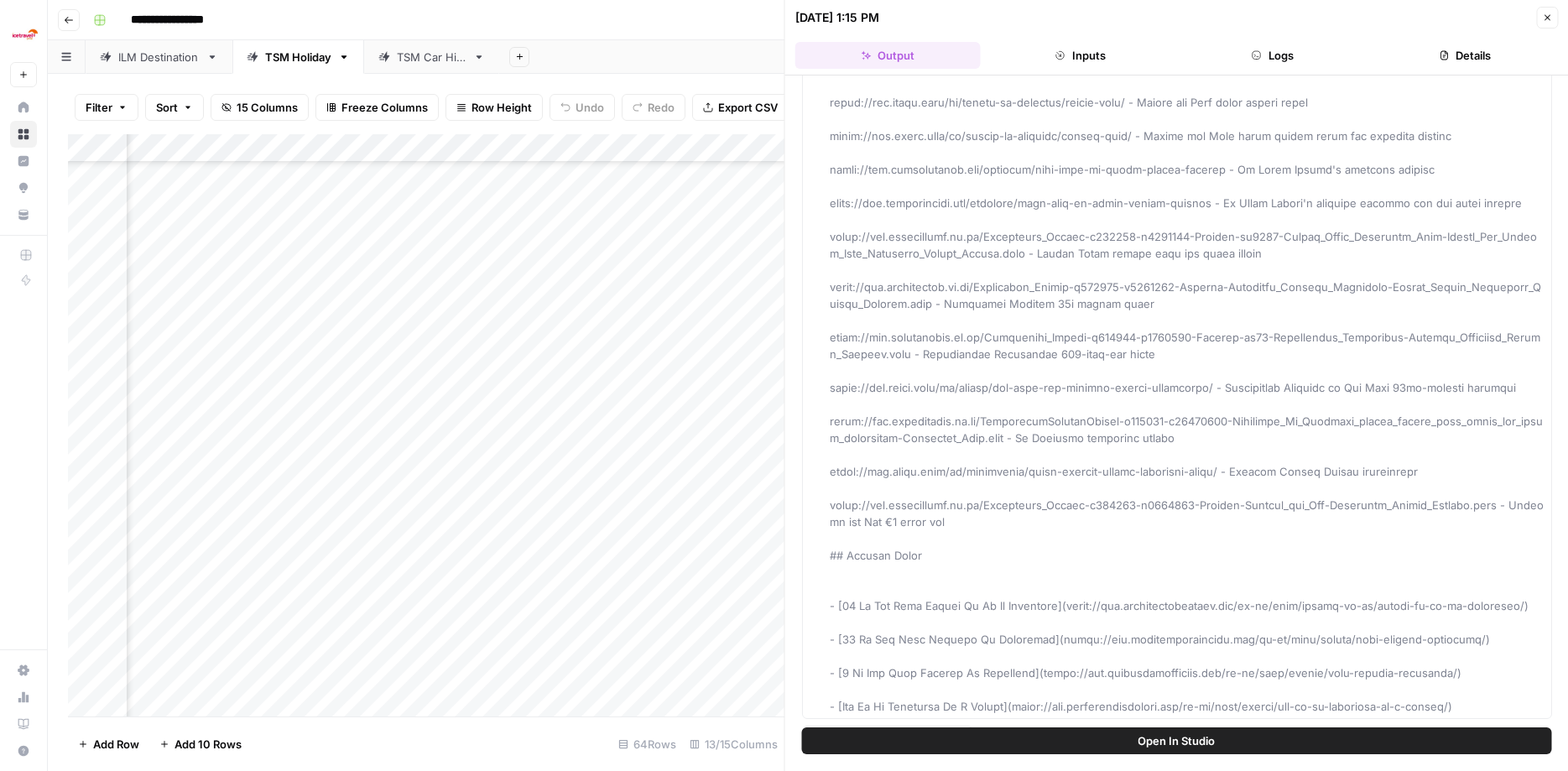
drag, startPoint x: 832, startPoint y: 146, endPoint x: 1253, endPoint y: 715, distance: 707.8
copy span "Phone Number Research"
click at [1544, 16] on icon "button" at bounding box center [1547, 17] width 10 height 10
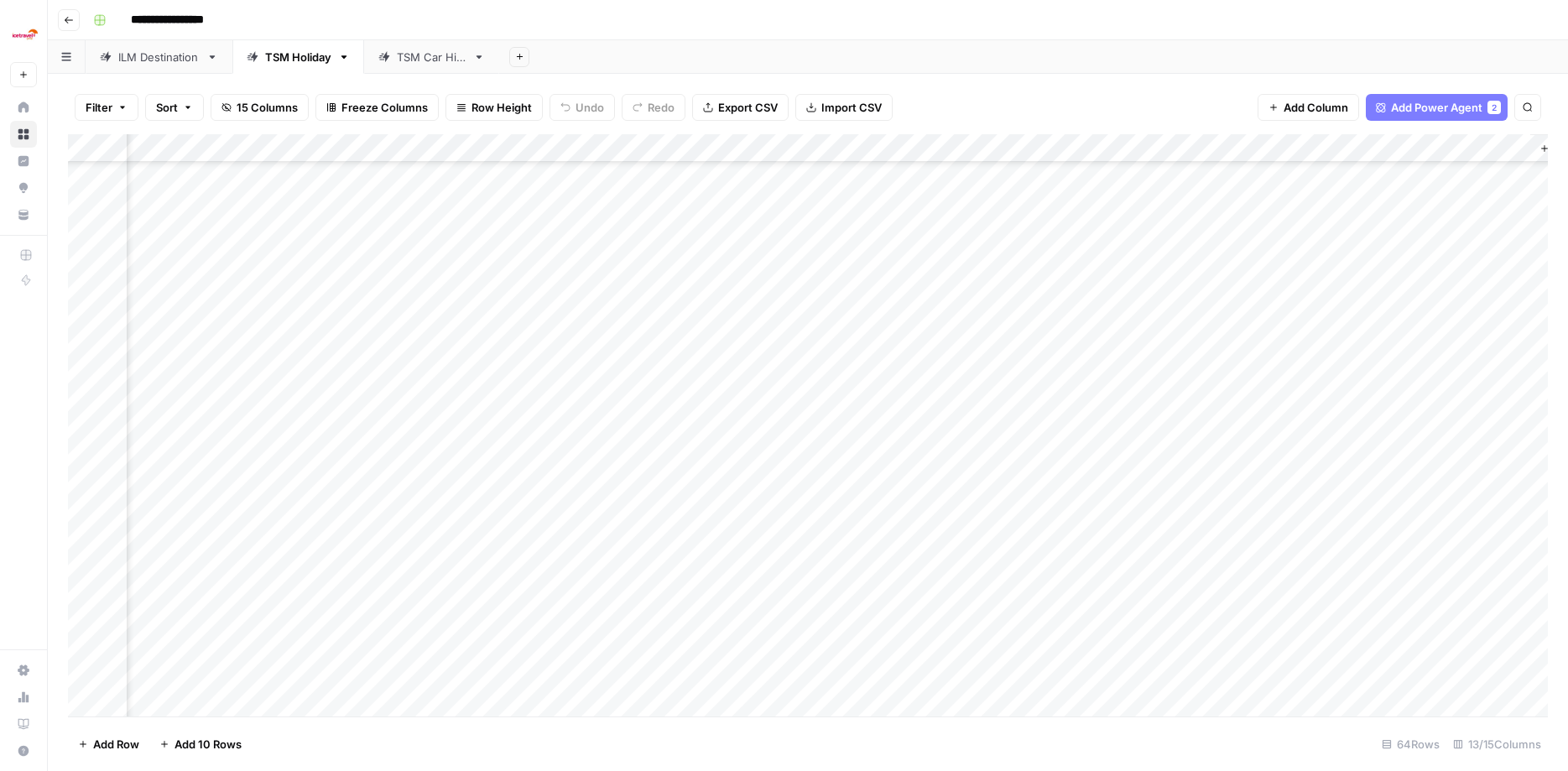
scroll to position [1068, 1030]
click at [1263, 443] on div "Add Column" at bounding box center [808, 428] width 1480 height 587
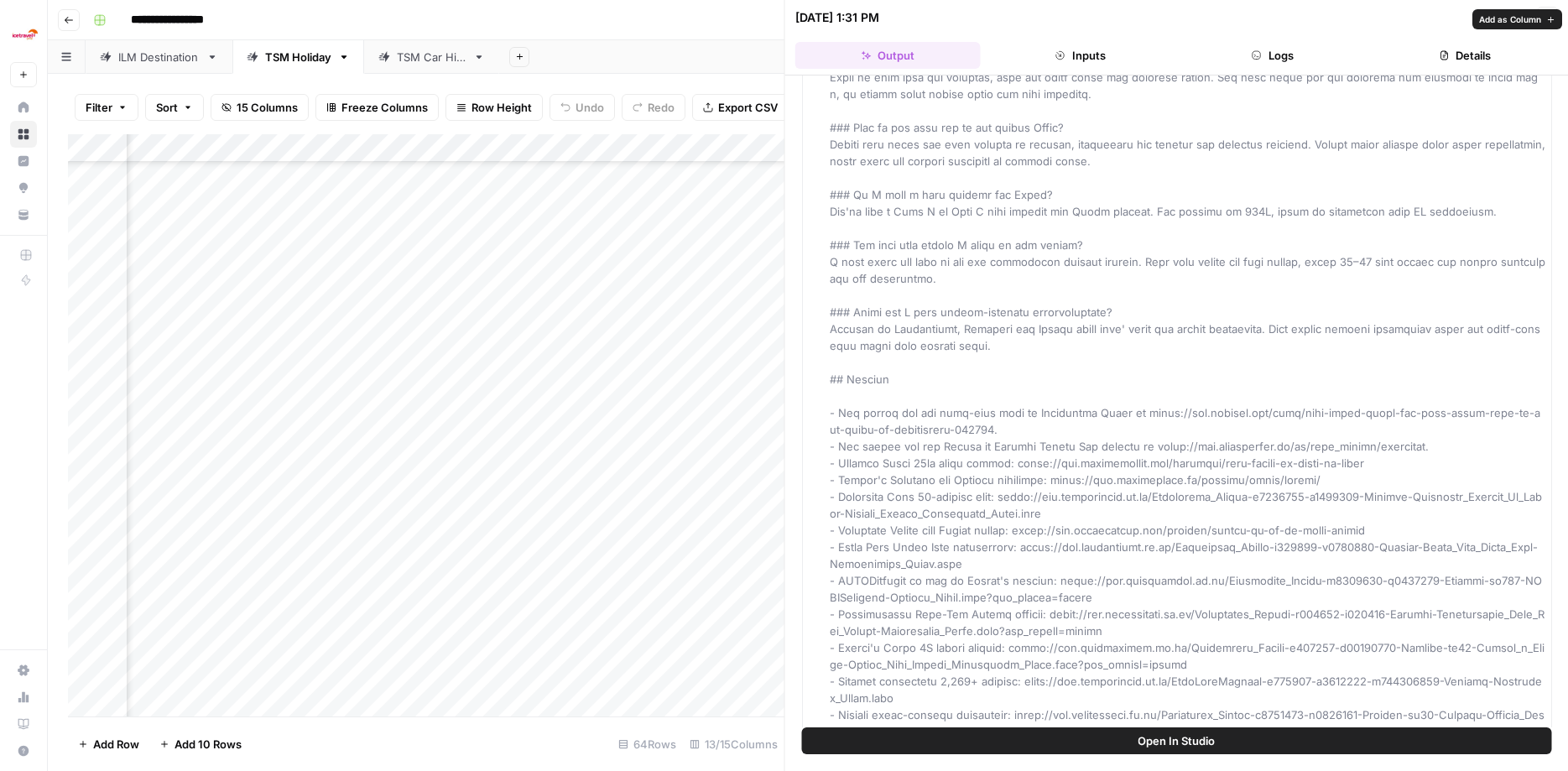
scroll to position [3034, 0]
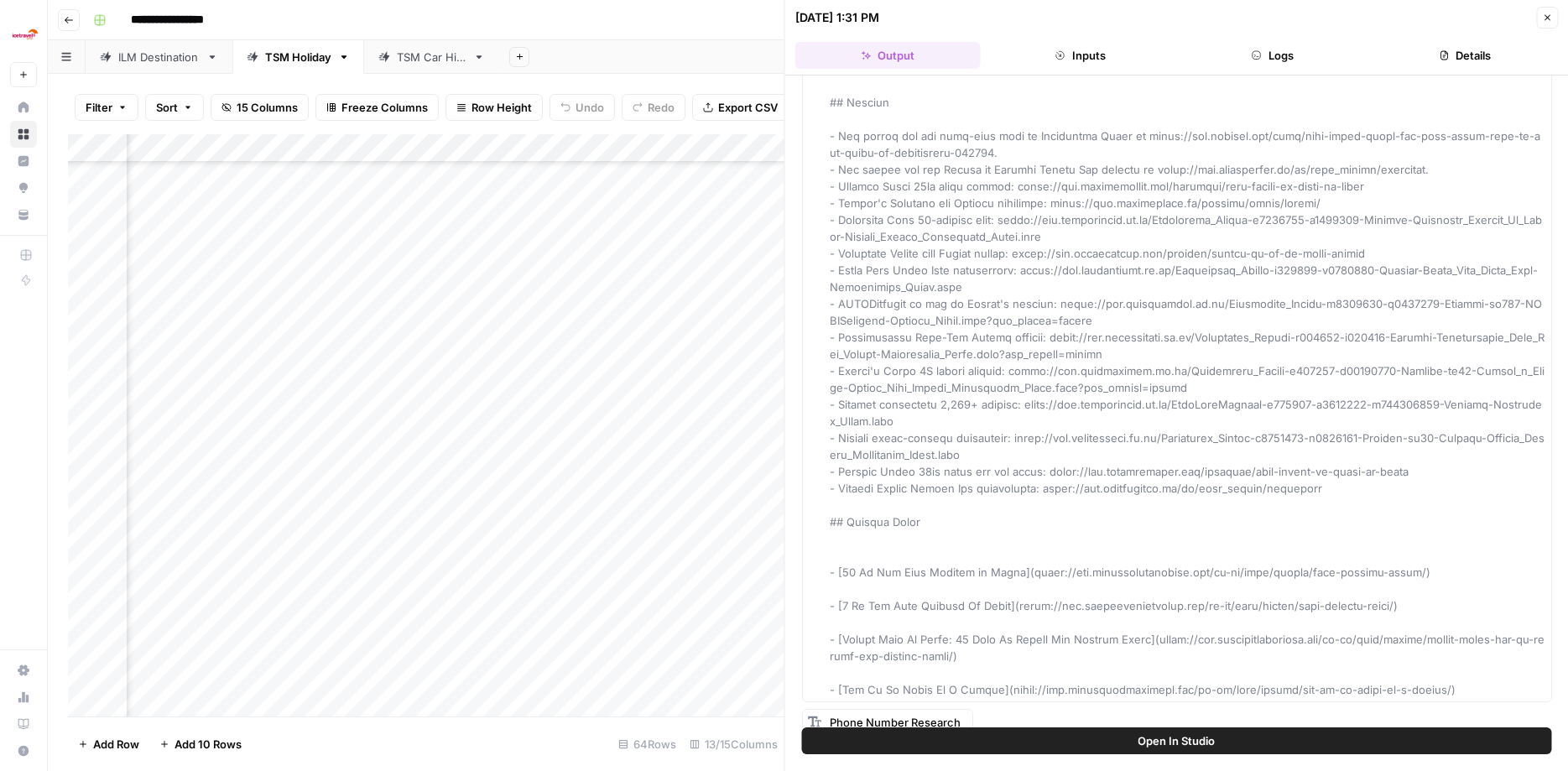
drag, startPoint x: 830, startPoint y: 147, endPoint x: 1504, endPoint y: 706, distance: 875.6
copy span "Phone Number Research"
click at [1545, 17] on icon "button" at bounding box center [1547, 17] width 10 height 10
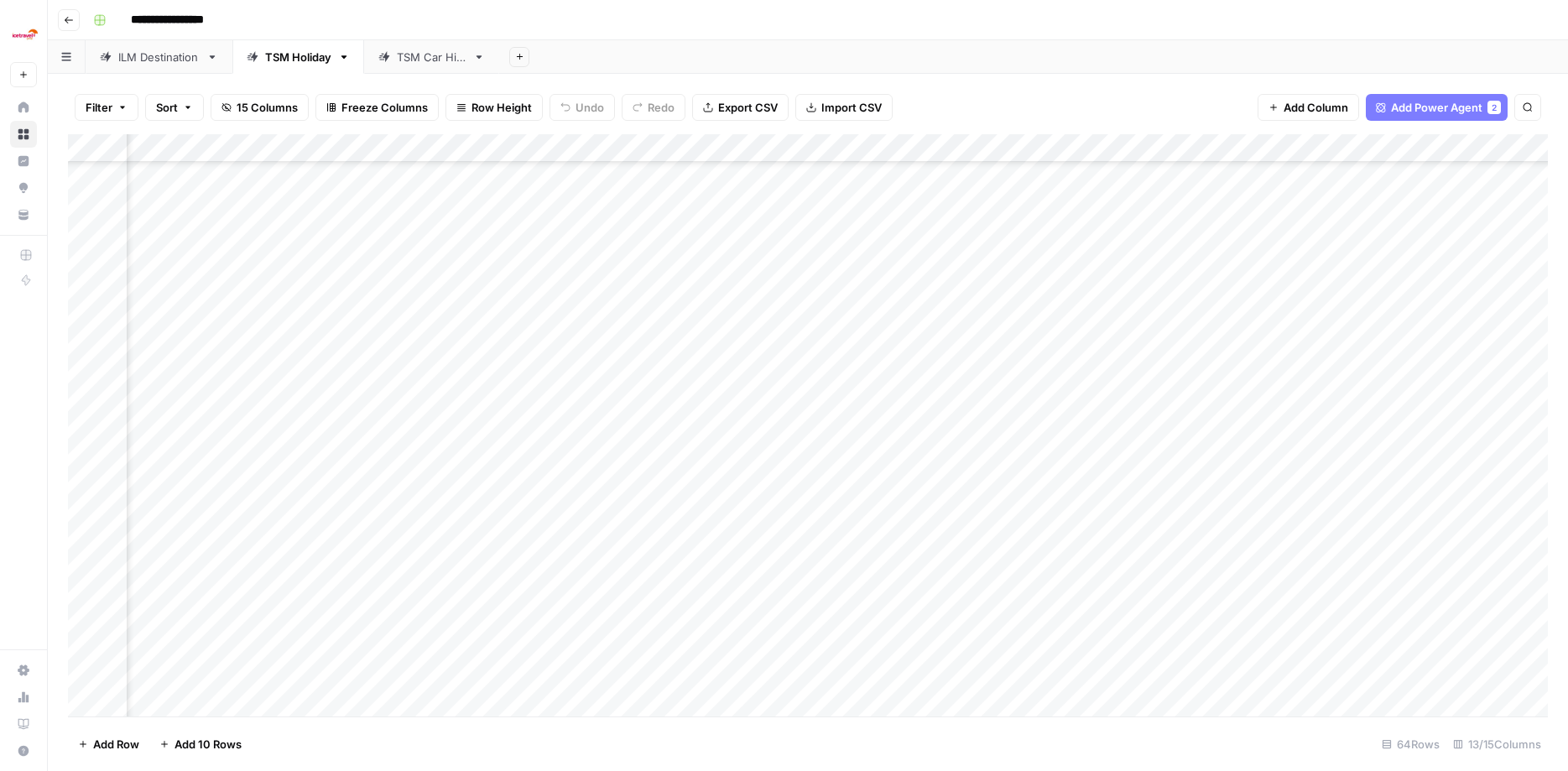
scroll to position [1068, 1030]
click at [1267, 500] on div "Add Column" at bounding box center [808, 428] width 1480 height 587
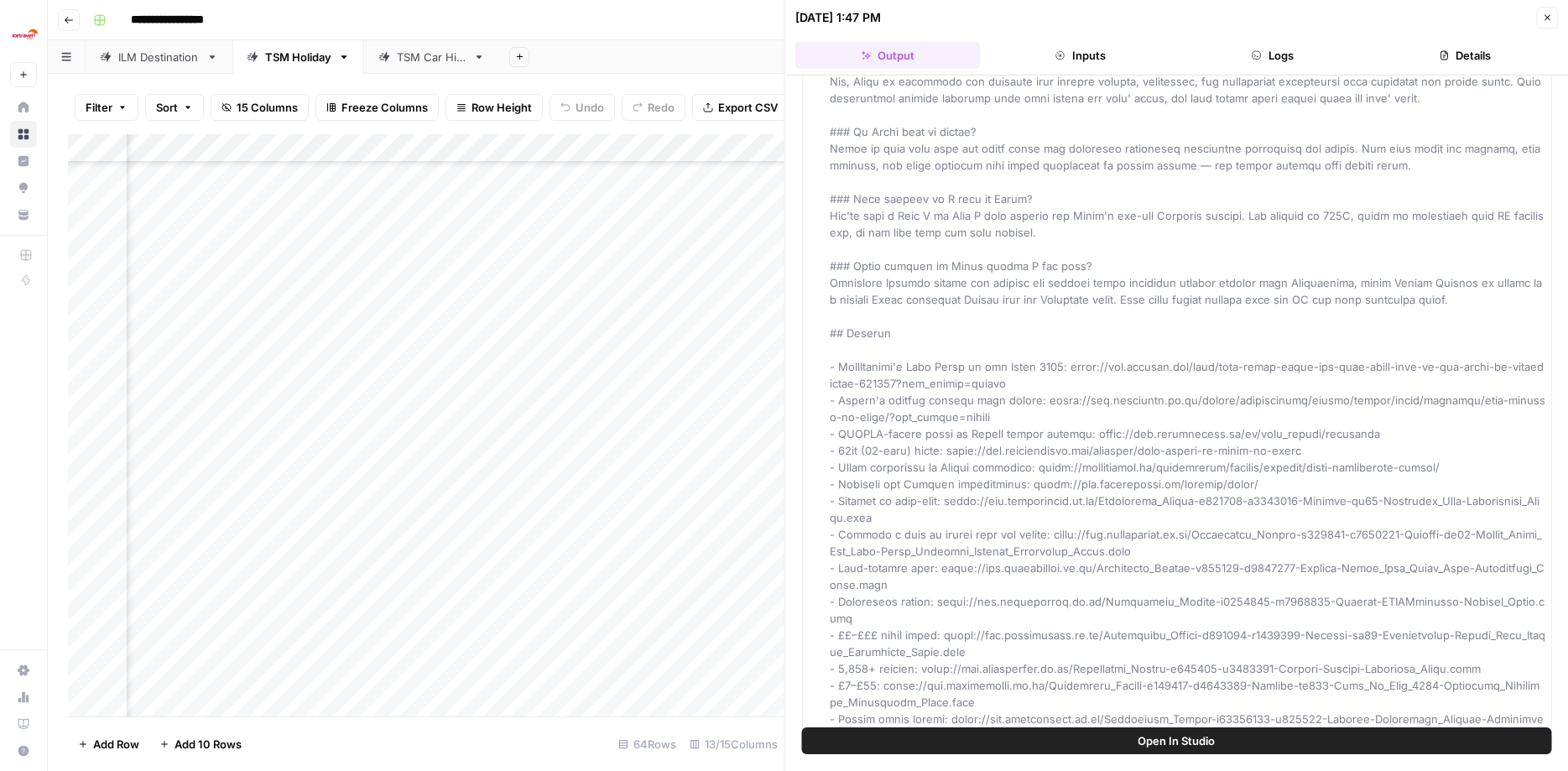
scroll to position [3219, 0]
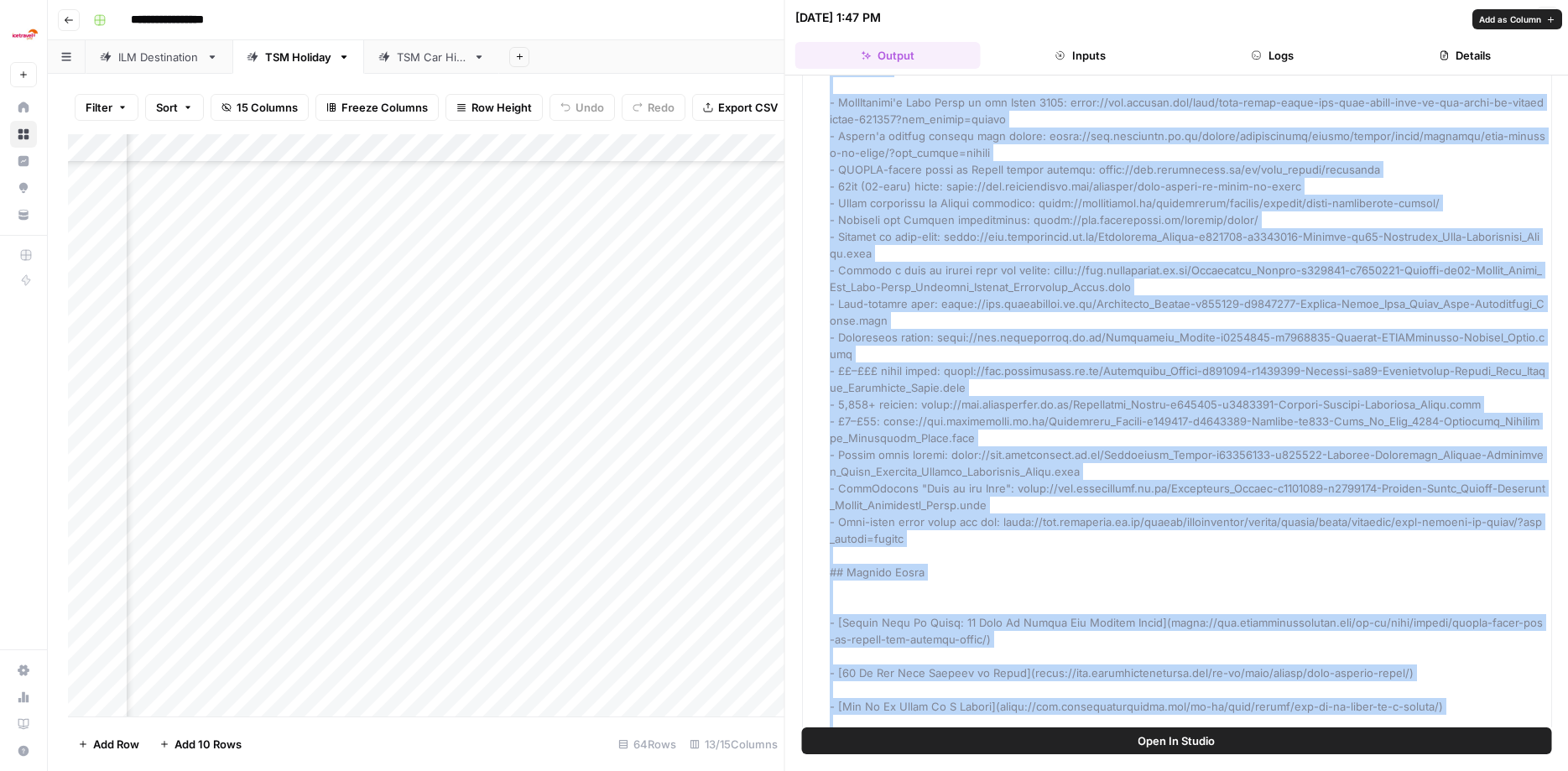
drag, startPoint x: 828, startPoint y: 133, endPoint x: 1456, endPoint y: 681, distance: 833.5
copy div "Article # # Holidays in Crete **Ancient palaces and pink sands beckon on Greece…"
click at [1551, 16] on icon "button" at bounding box center [1547, 17] width 10 height 10
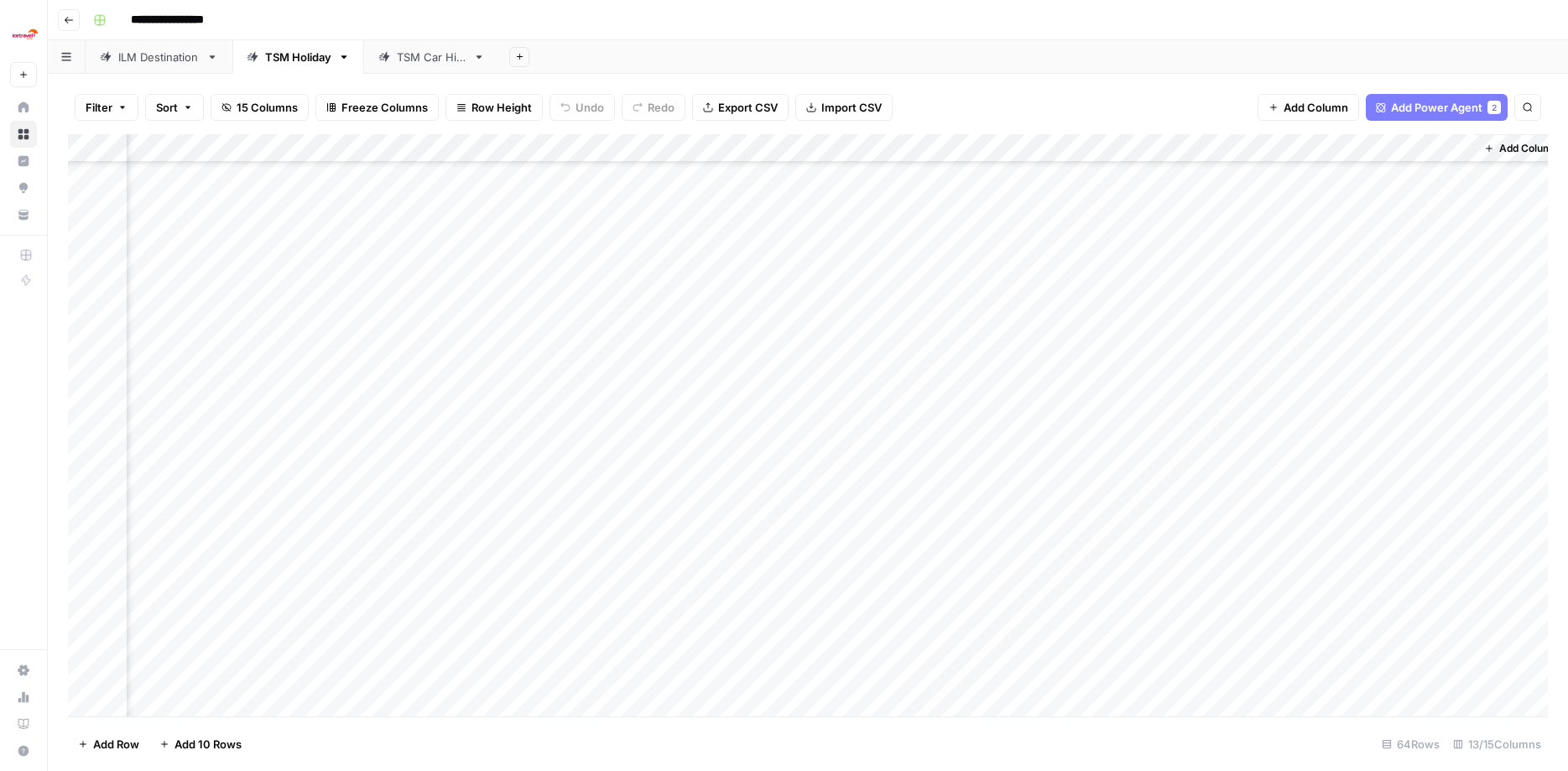
click at [1224, 533] on div "Add Column" at bounding box center [808, 428] width 1480 height 587
click at [1285, 528] on div "Add Column" at bounding box center [808, 428] width 1480 height 587
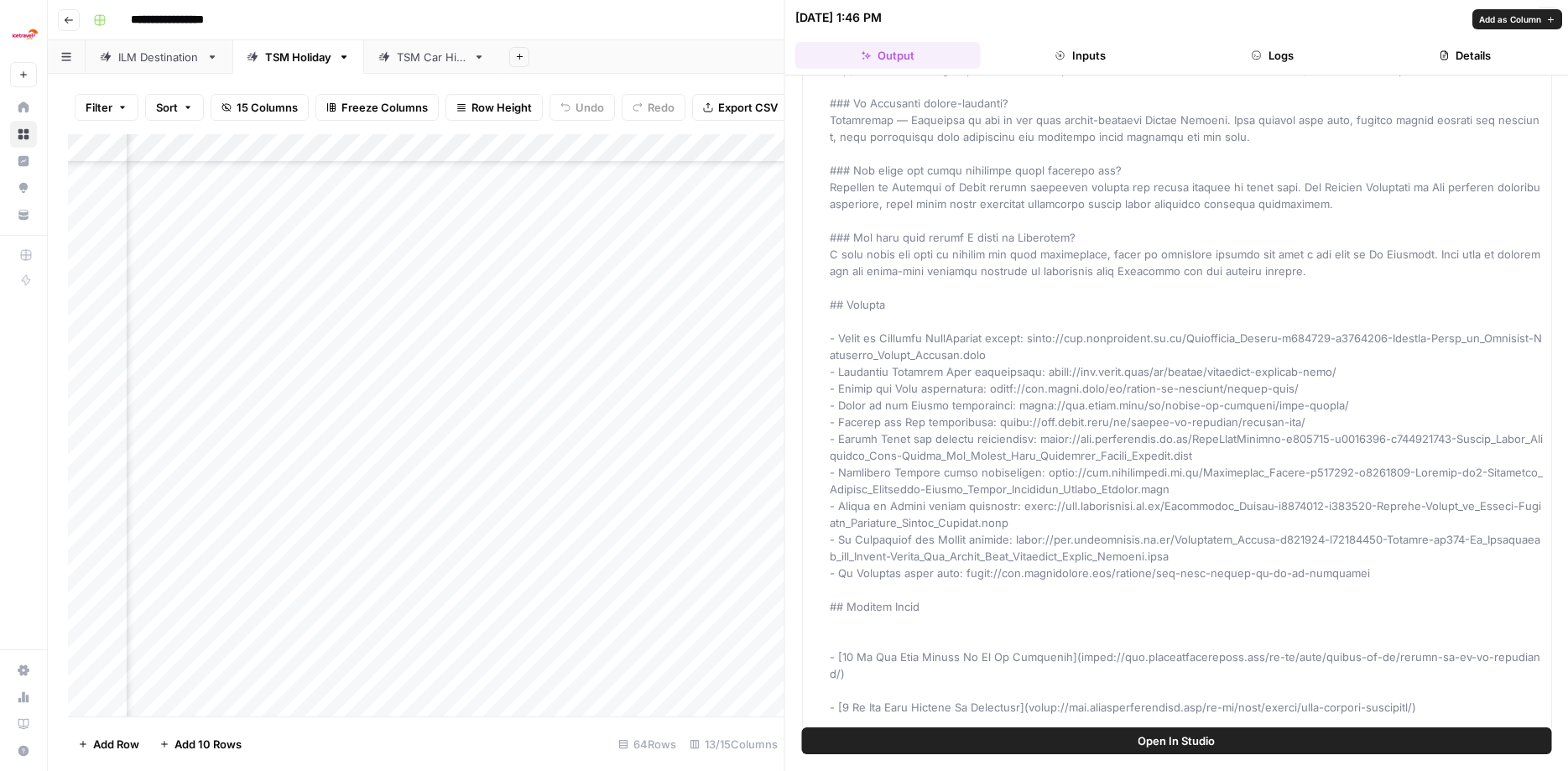
scroll to position [2698, 0]
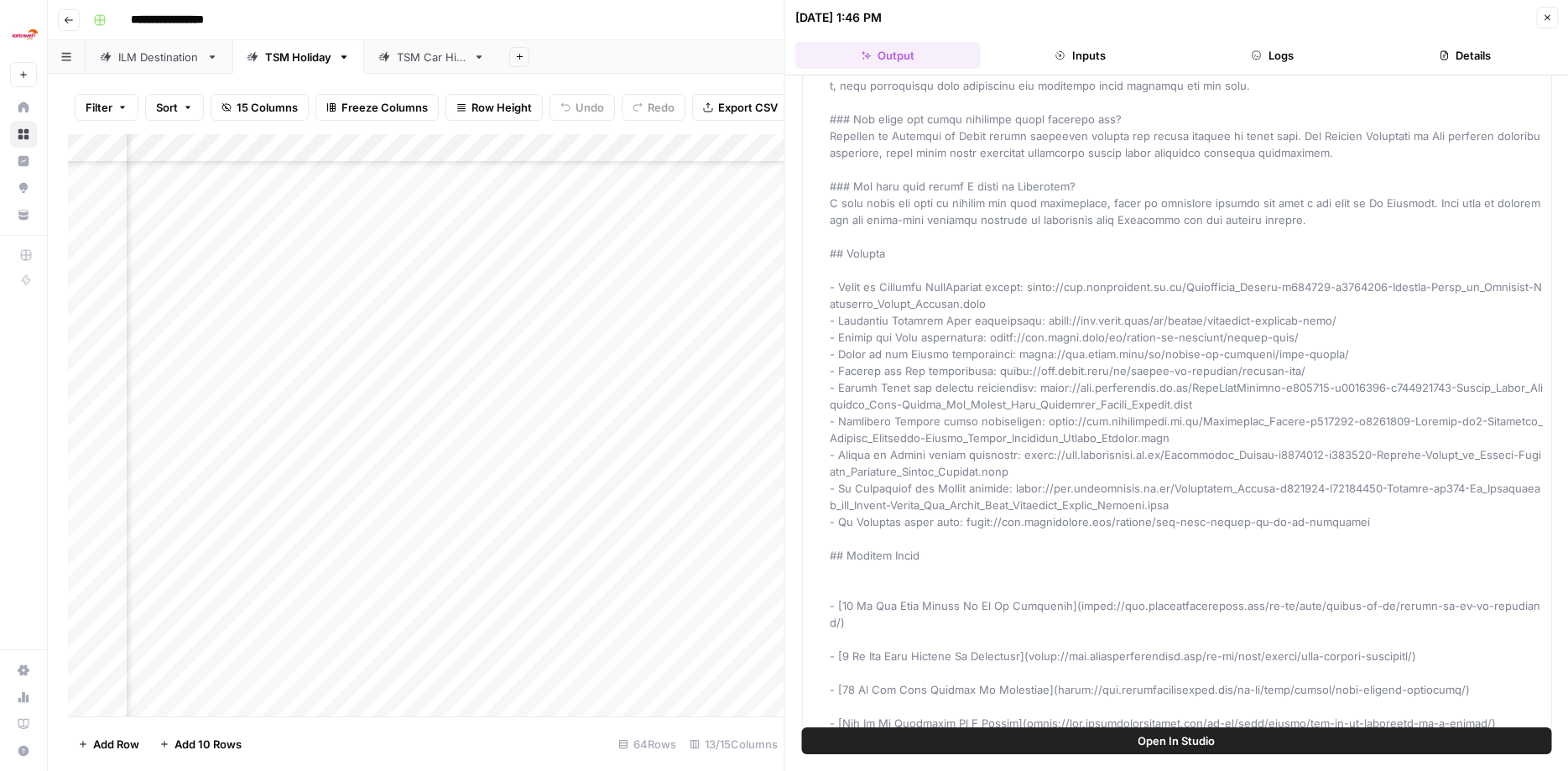
drag, startPoint x: 827, startPoint y: 127, endPoint x: 1302, endPoint y: 717, distance: 757.4
copy span "Phone Number Research"
